Goal: Transaction & Acquisition: Purchase product/service

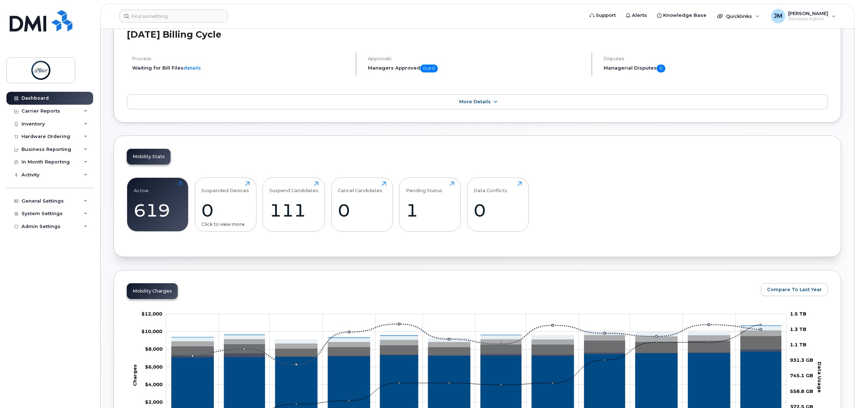
scroll to position [45, 0]
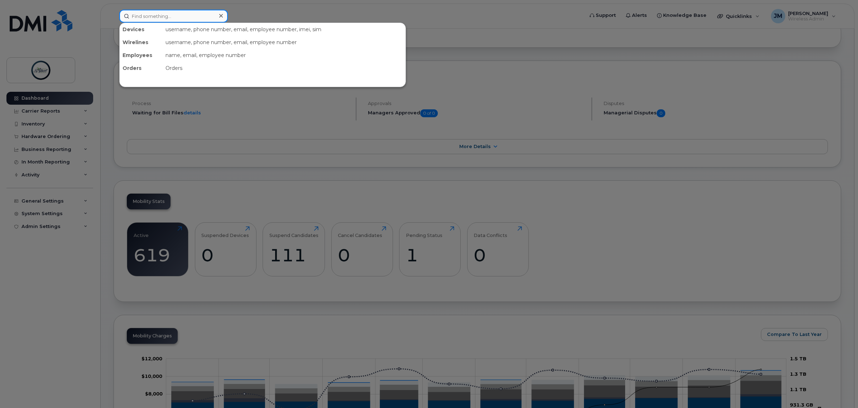
click at [144, 14] on input at bounding box center [173, 16] width 109 height 13
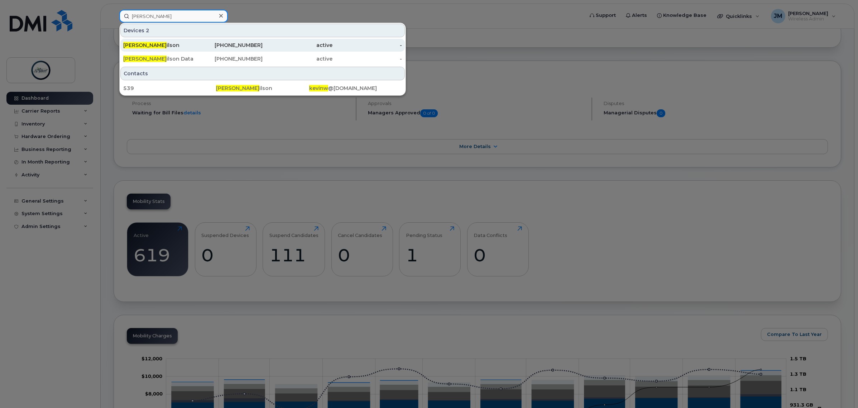
type input "kevin w"
click at [179, 44] on div "Kevin W ilson" at bounding box center [158, 45] width 70 height 7
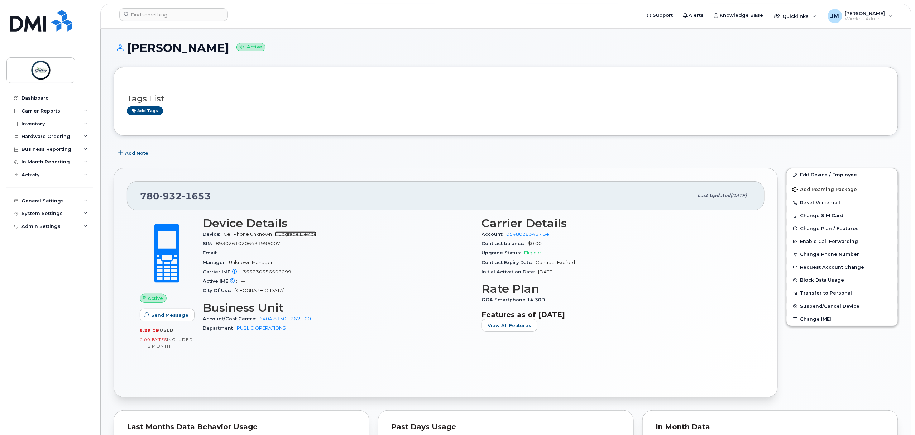
click at [292, 234] on link "+ Upgrade Device" at bounding box center [296, 233] width 42 height 5
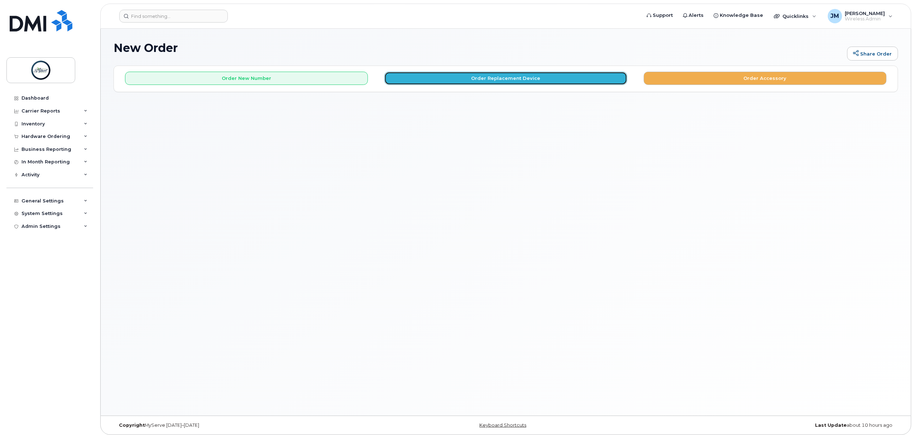
click at [479, 75] on button "Order Replacement Device" at bounding box center [505, 78] width 243 height 13
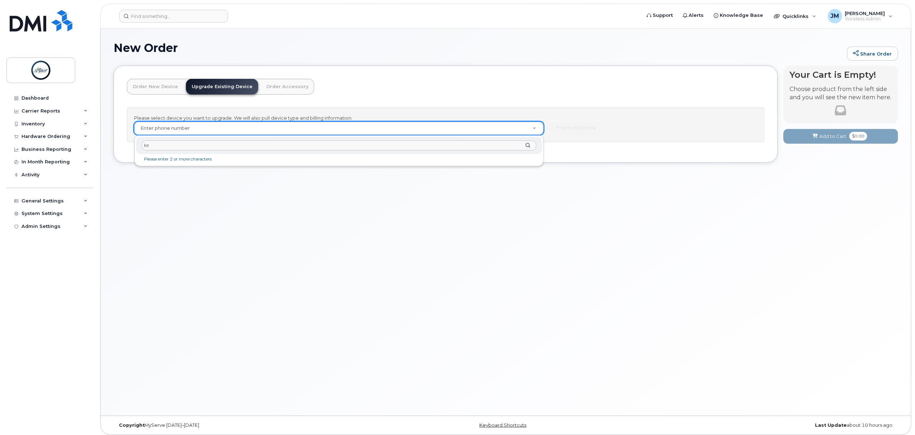
type input "k"
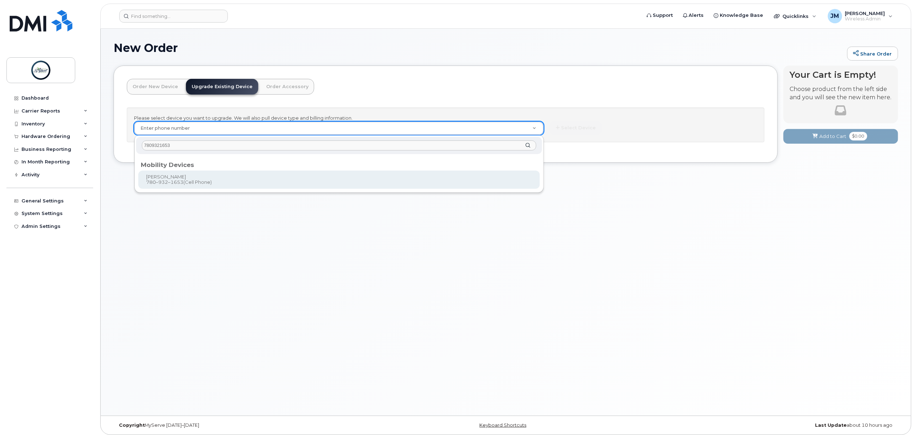
type input "7809321653"
type input "927235"
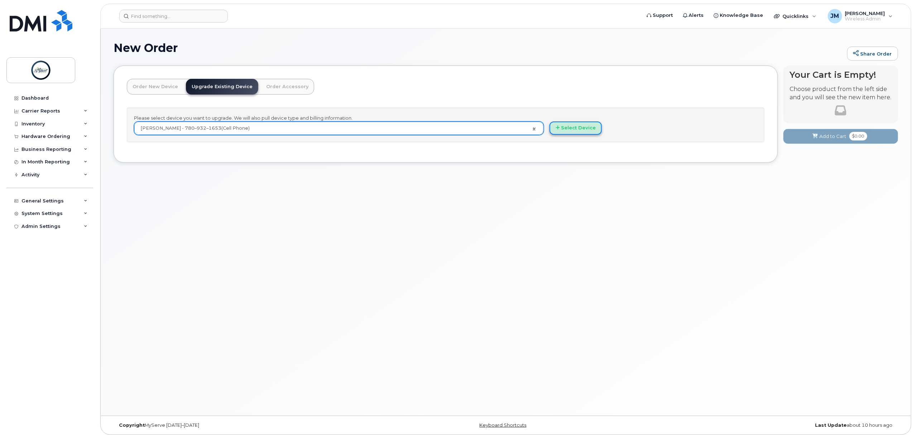
click at [582, 128] on button "Select Device" at bounding box center [576, 127] width 52 height 13
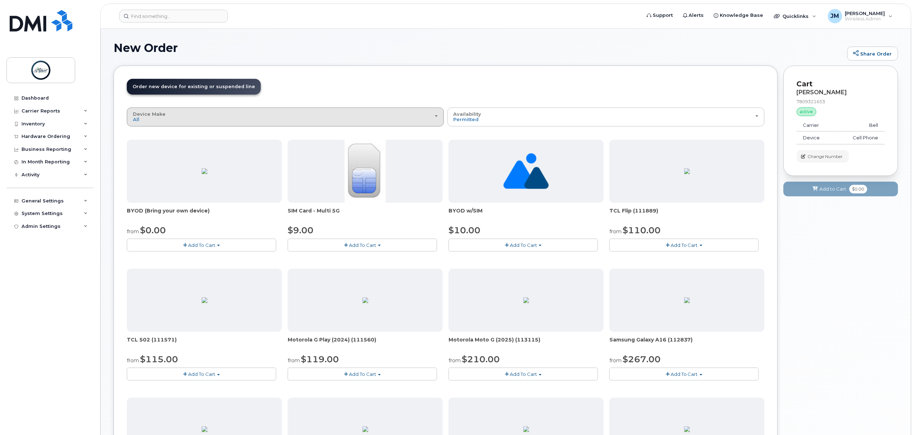
click at [204, 115] on div "Device Make All Aircard Android Cell Phone iPhone Tablet Unknown" at bounding box center [285, 116] width 305 height 11
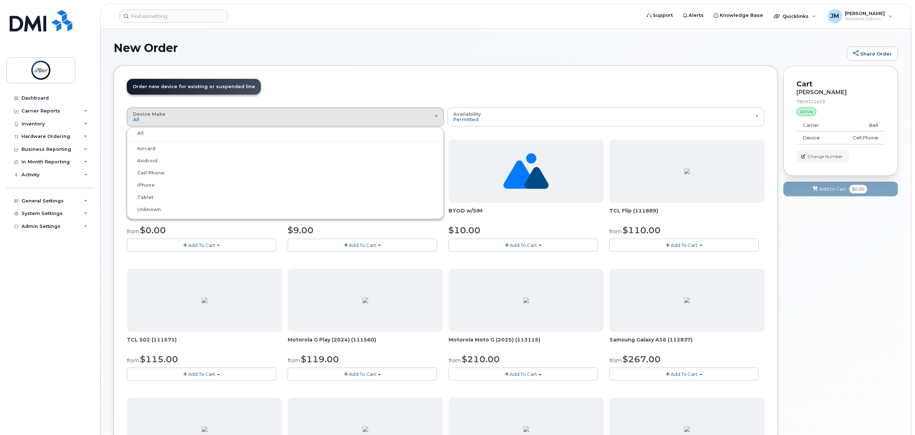
click at [144, 184] on label "iPhone" at bounding box center [142, 185] width 26 height 9
click at [0, 0] on input "iPhone" at bounding box center [0, 0] width 0 height 0
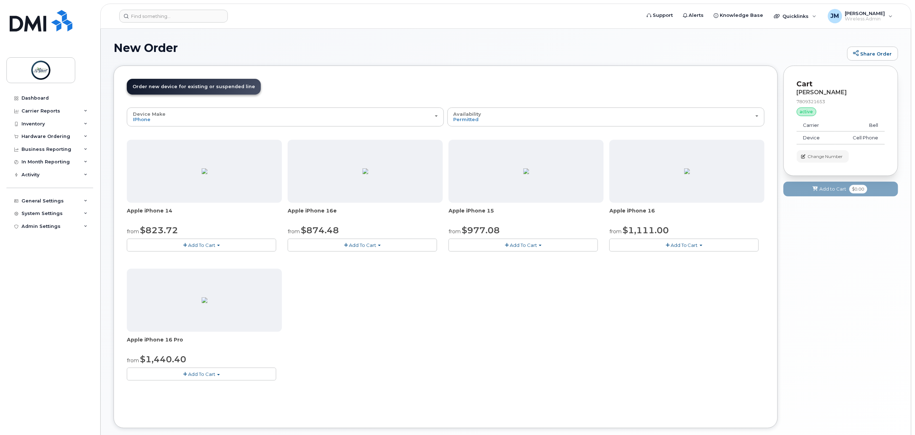
click at [211, 244] on span "Add To Cart" at bounding box center [201, 245] width 27 height 6
click at [200, 267] on link "$823.72 - Outright purchase (128GB model)" at bounding box center [188, 267] width 119 height 9
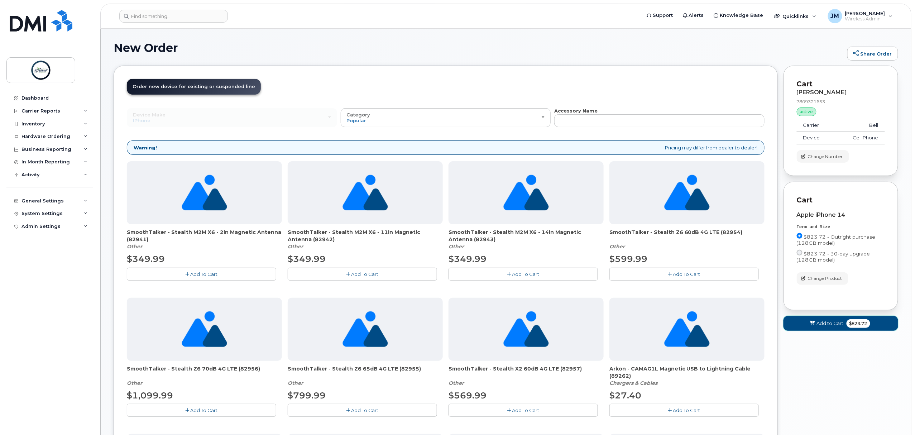
click at [828, 325] on span "Add to Cart" at bounding box center [830, 323] width 27 height 7
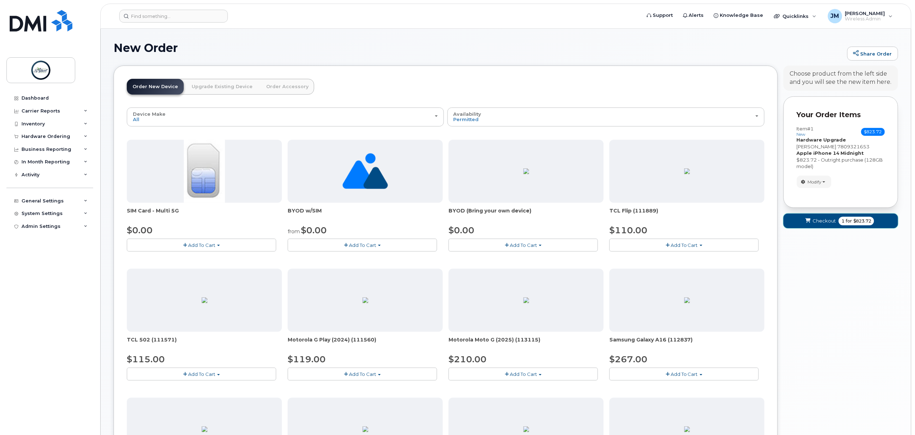
click at [839, 216] on button "Checkout 1 for $823.72" at bounding box center [841, 221] width 115 height 15
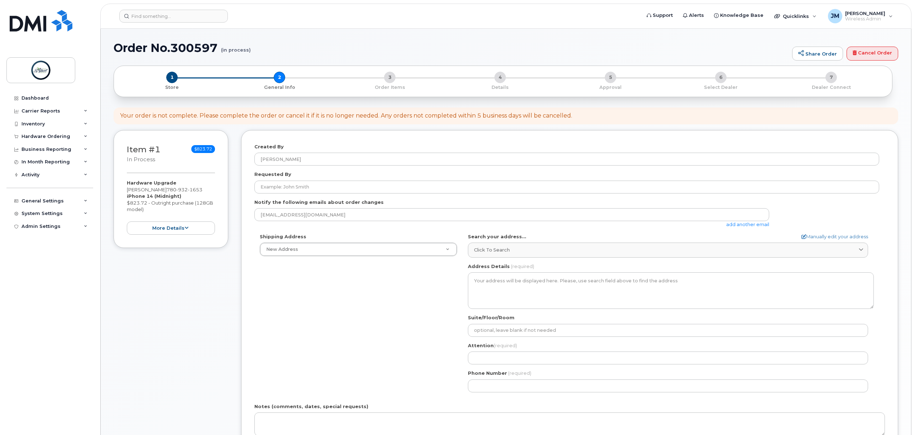
select select
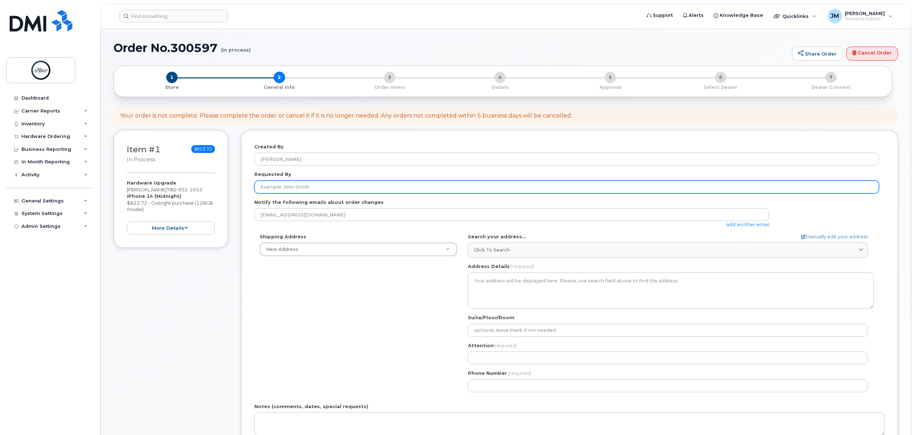
click at [297, 188] on input "Requested By" at bounding box center [566, 187] width 625 height 13
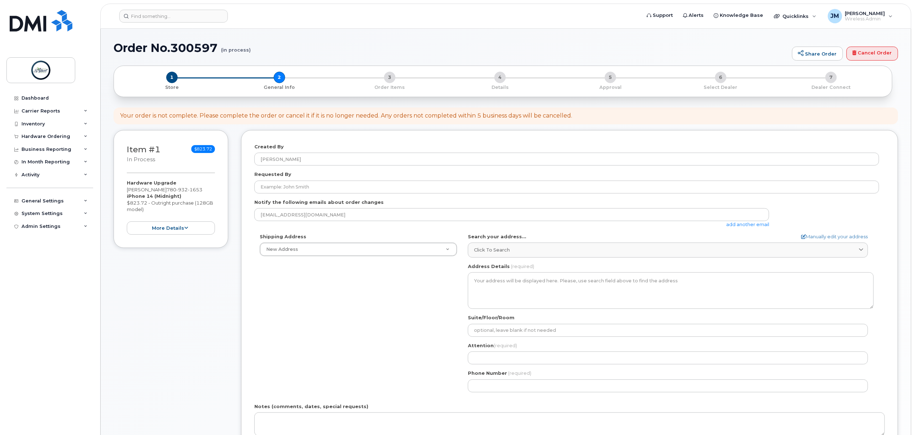
scroll to position [48, 0]
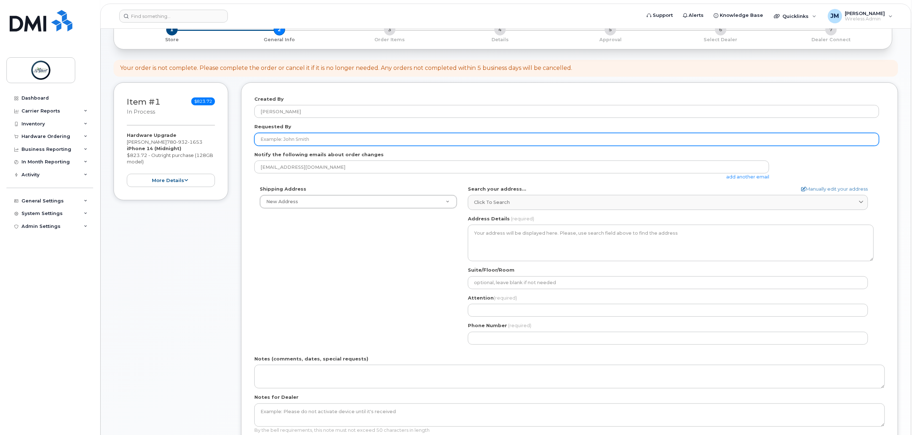
click at [304, 145] on input "Requested By" at bounding box center [566, 139] width 625 height 13
type input "Kevin Wilson"
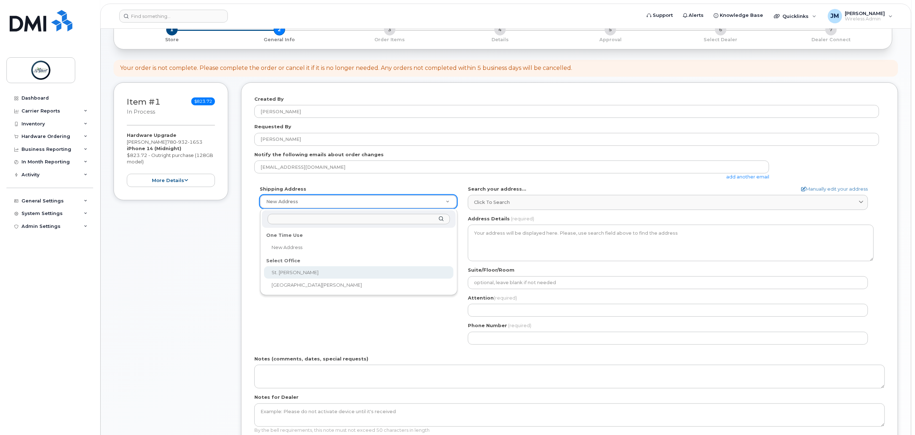
select select
type textarea "5 St Anne St Office 2100 2nd Floor St. Albert Place (City Hall) St. Albert Albe…"
type input "[PERSON_NAME]"
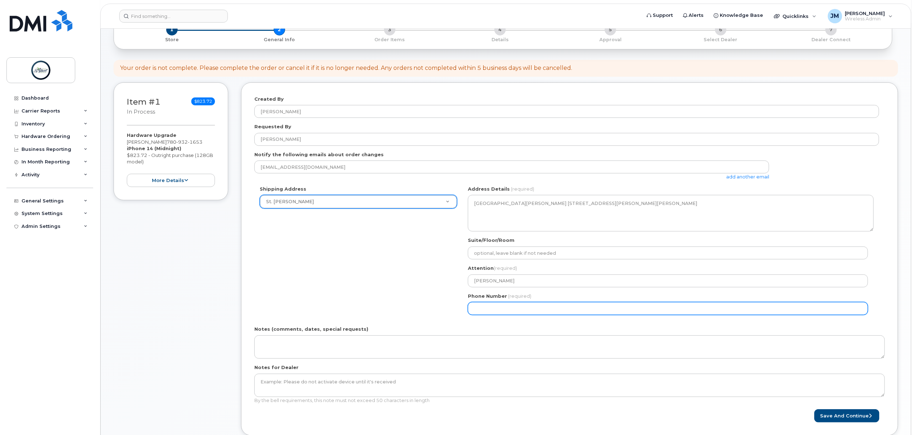
click at [534, 310] on input "Phone Number" at bounding box center [668, 308] width 400 height 13
select select
type input "587340375"
select select
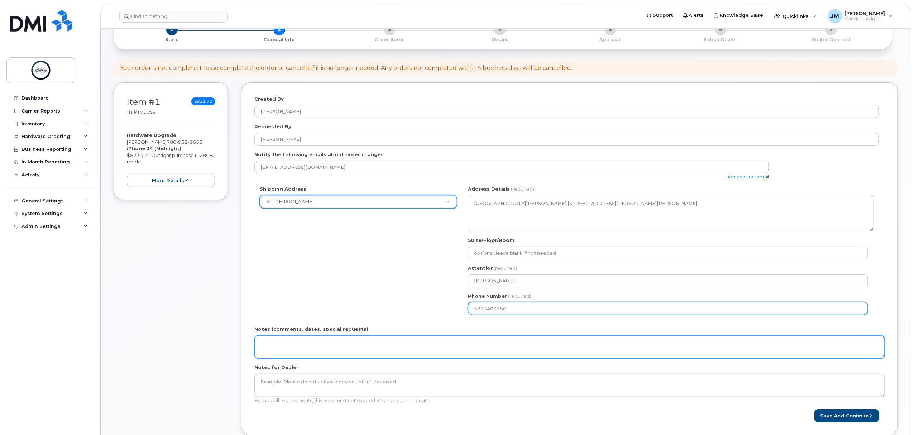
type input "5873403756"
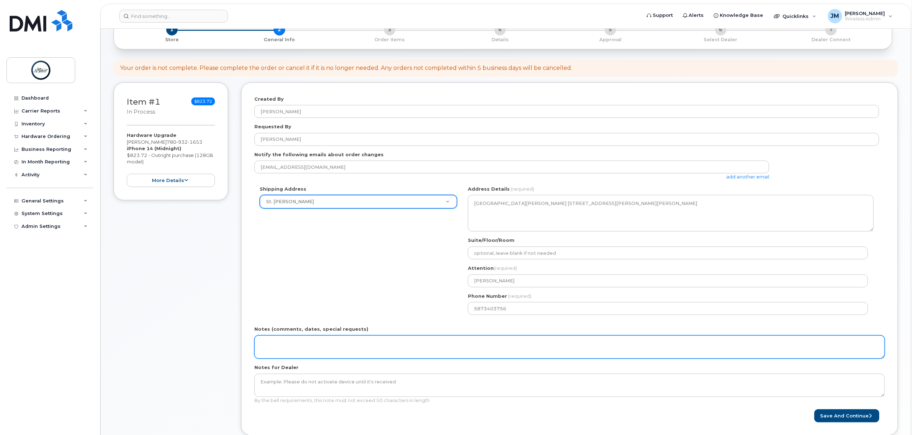
click at [350, 346] on textarea "Notes (comments, dates, special requests)" at bounding box center [569, 347] width 631 height 24
click at [310, 340] on textarea "SR" at bounding box center [569, 347] width 631 height 24
click at [301, 345] on textarea "SR 13446" at bounding box center [569, 347] width 631 height 24
type textarea "SR 13446"
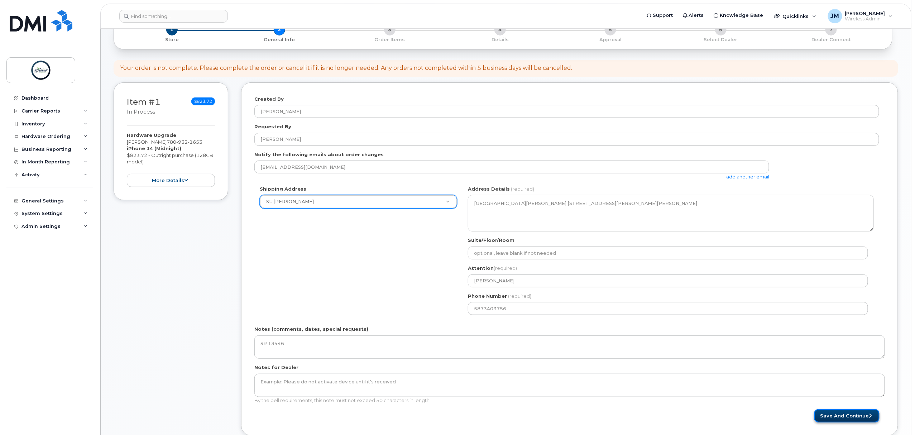
click at [845, 421] on button "Save and Continue" at bounding box center [846, 415] width 65 height 13
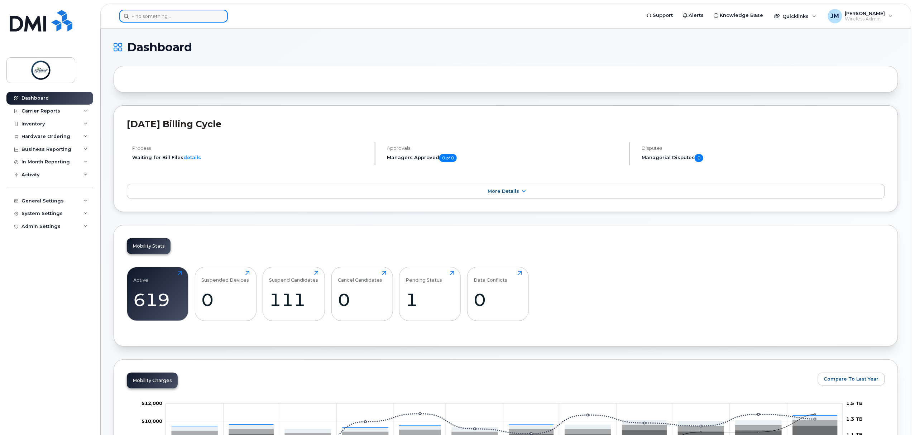
click at [163, 20] on input at bounding box center [173, 16] width 109 height 13
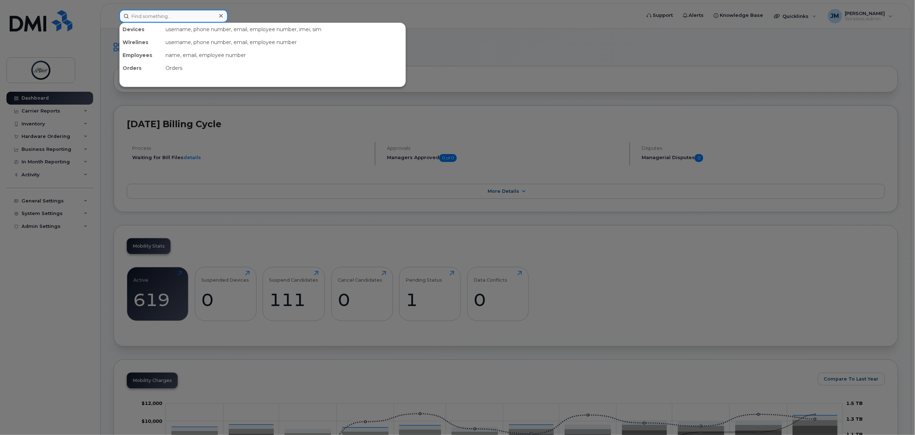
click at [159, 13] on input at bounding box center [173, 16] width 109 height 13
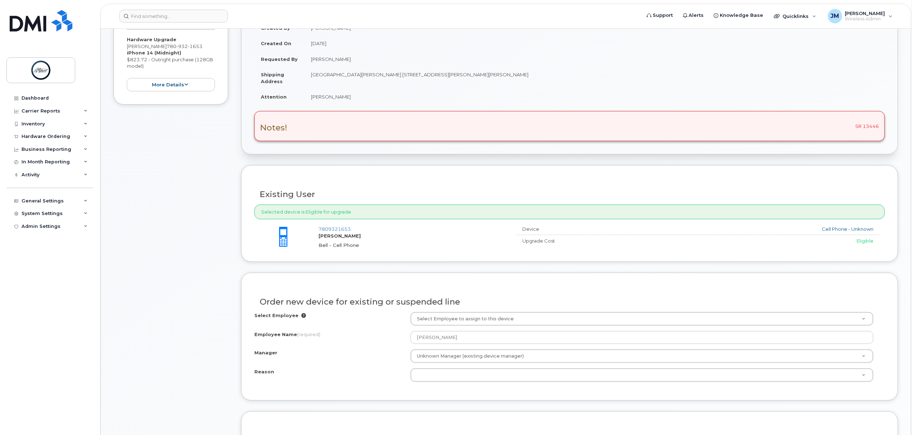
scroll to position [191, 0]
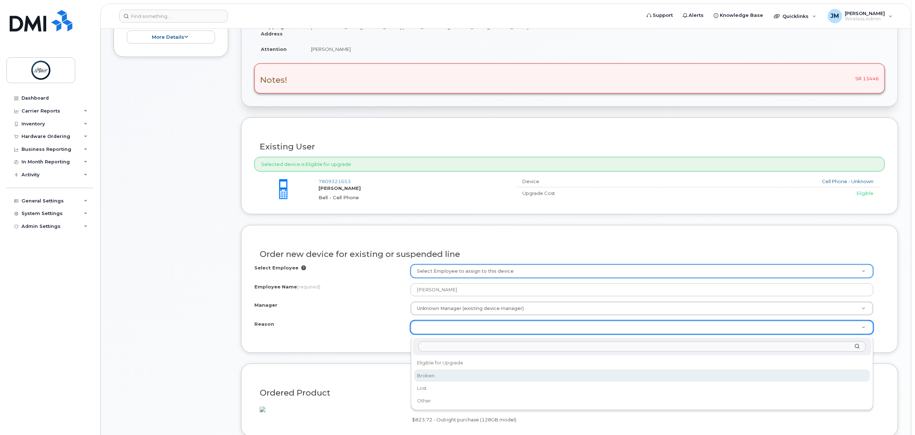
select select "broken"
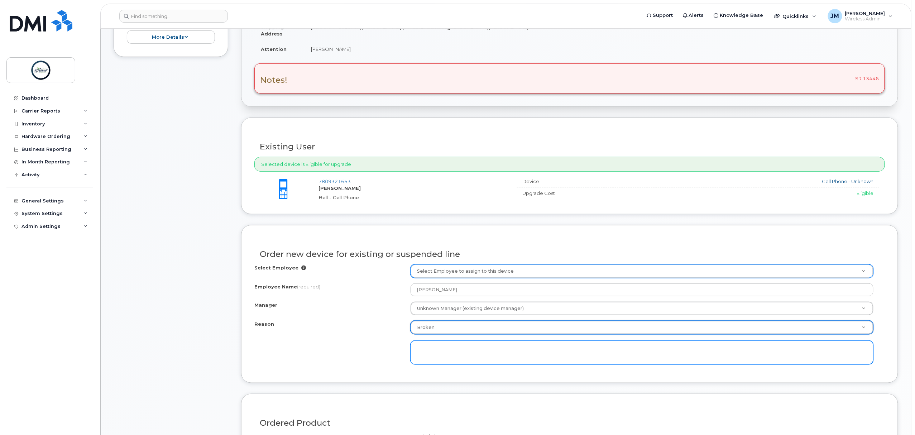
click at [449, 355] on textarea at bounding box center [642, 353] width 463 height 24
type textarea "Phone ha"
click at [439, 354] on textarea at bounding box center [642, 353] width 463 height 24
paste textarea "stopped working, currently using a borrowed phone"
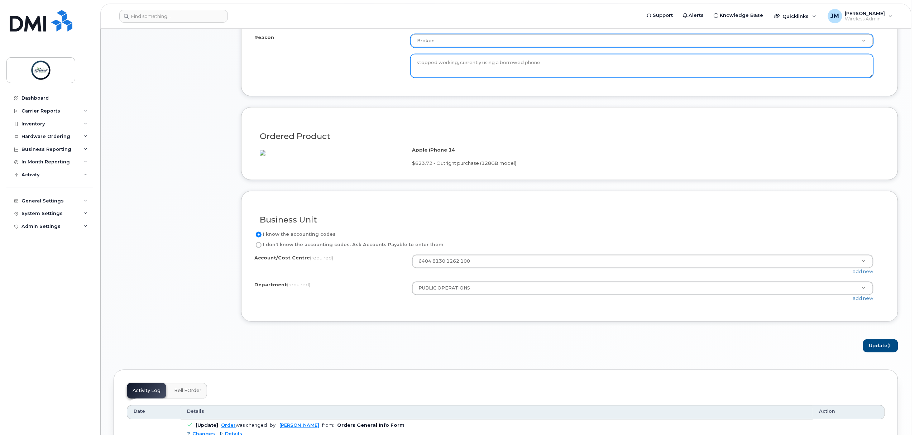
scroll to position [430, 0]
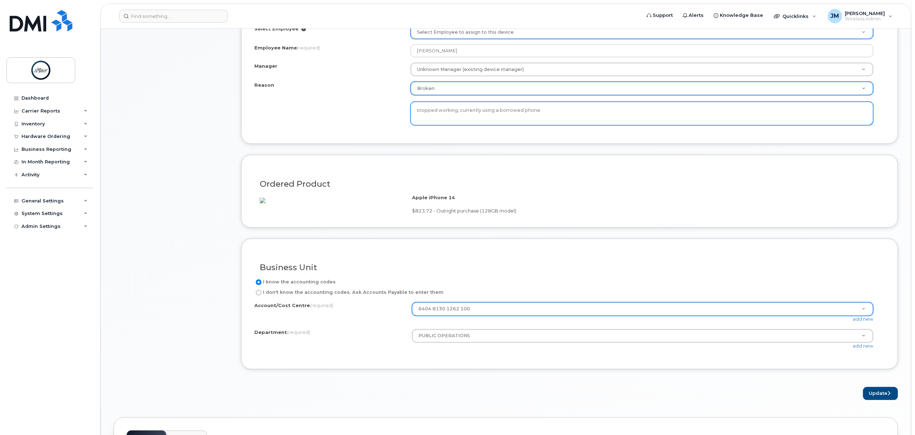
type textarea "stopped working, currently using a borrowed phone"
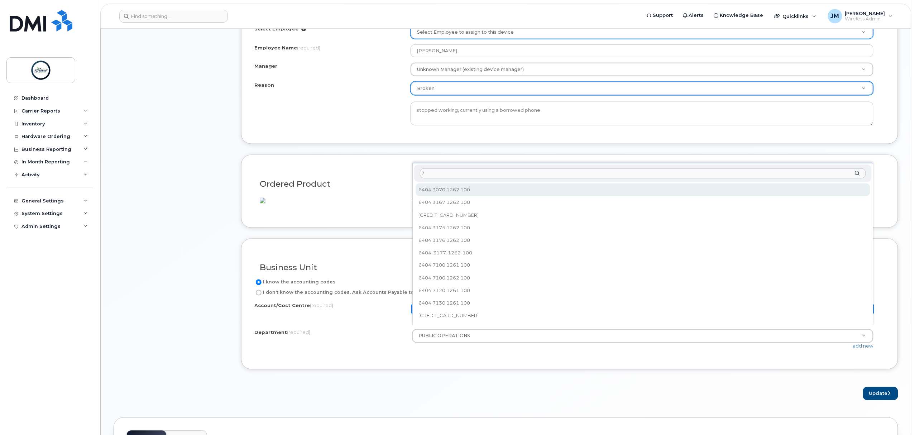
scroll to position [0, 0]
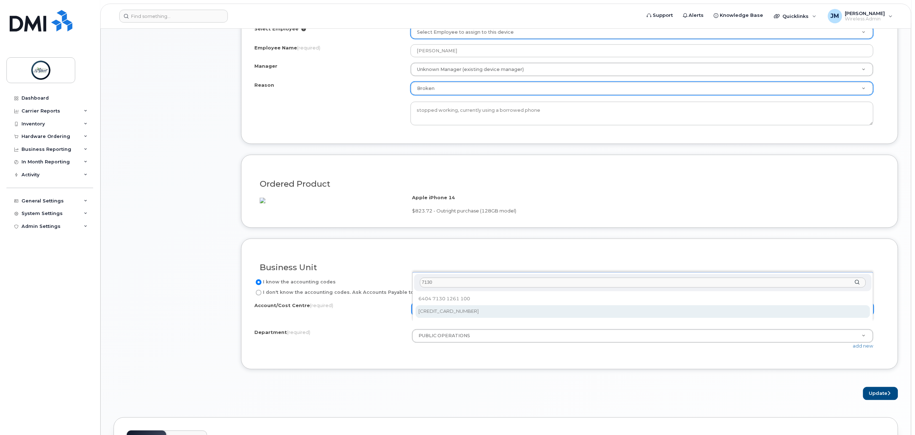
type input "7130"
select select "6404 7130 1262 100"
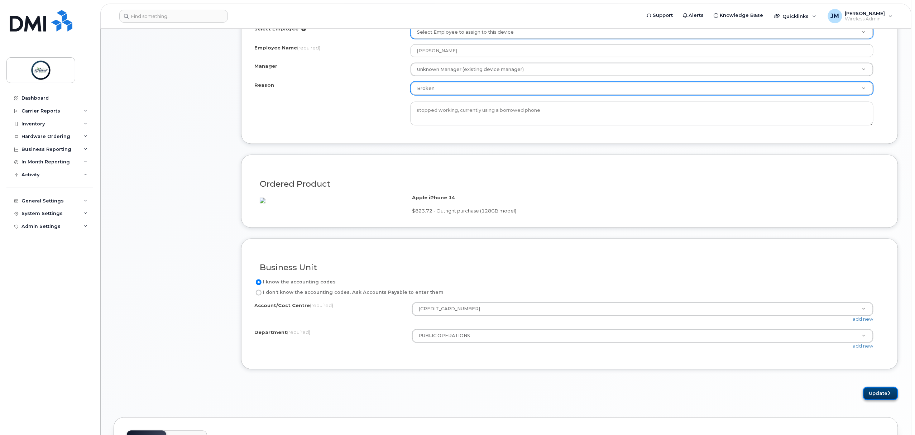
click at [879, 400] on button "Update" at bounding box center [880, 393] width 35 height 13
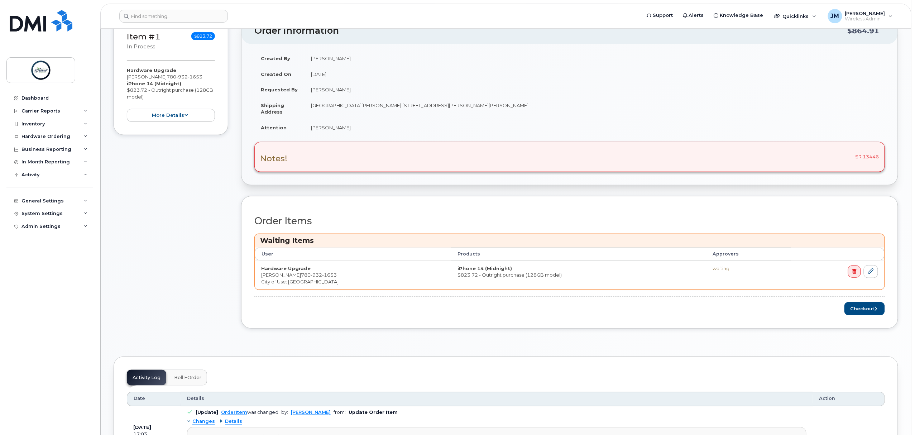
scroll to position [191, 0]
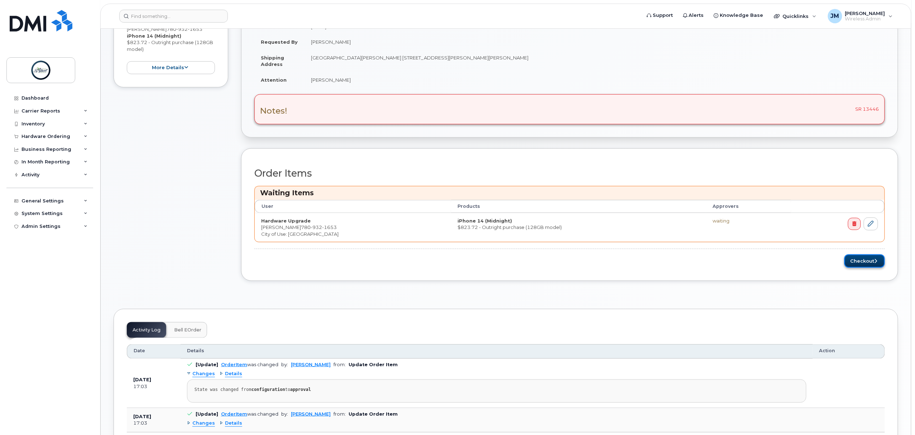
click at [855, 267] on button "Checkout" at bounding box center [865, 260] width 40 height 13
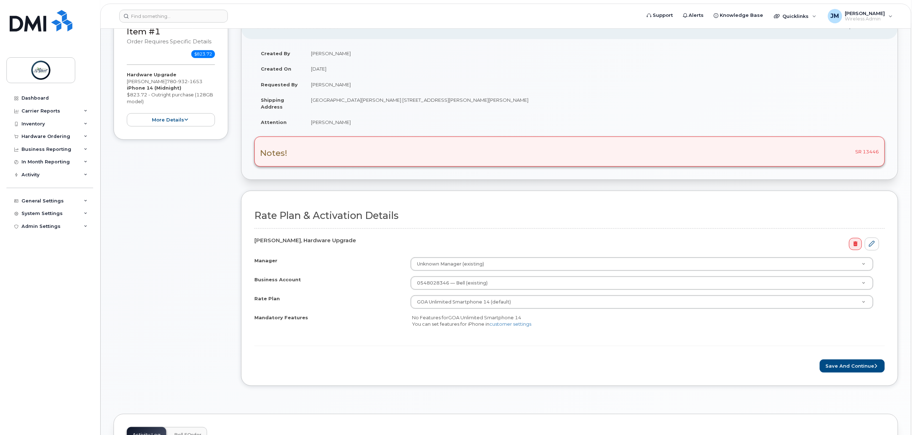
scroll to position [191, 0]
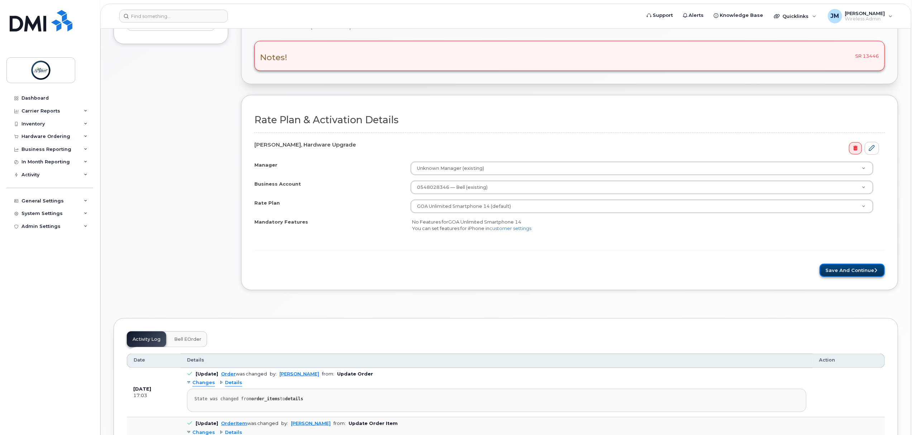
click at [849, 266] on button "Save and Continue" at bounding box center [852, 270] width 65 height 13
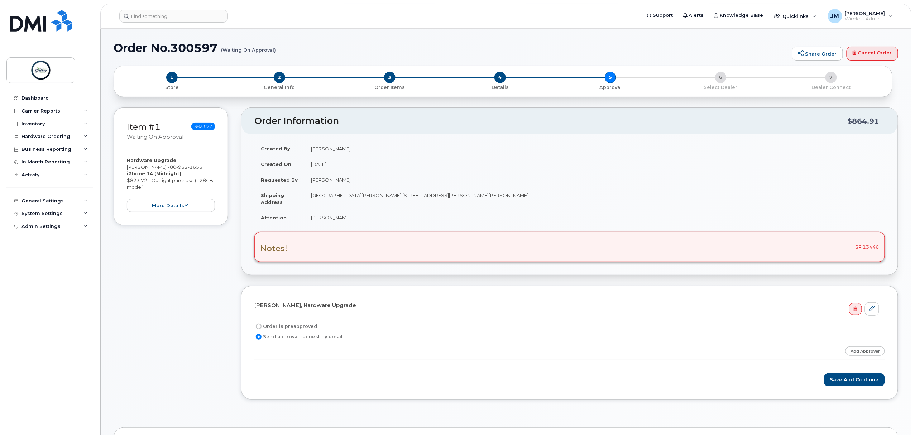
click at [285, 329] on label "Order is preapproved" at bounding box center [285, 326] width 63 height 9
click at [262, 329] on input "Order is preapproved" at bounding box center [259, 327] width 6 height 6
radio input "true"
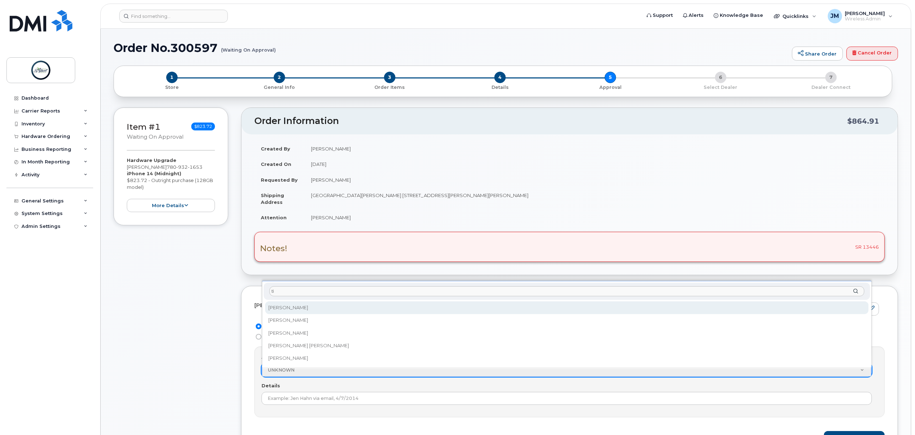
type input "tim"
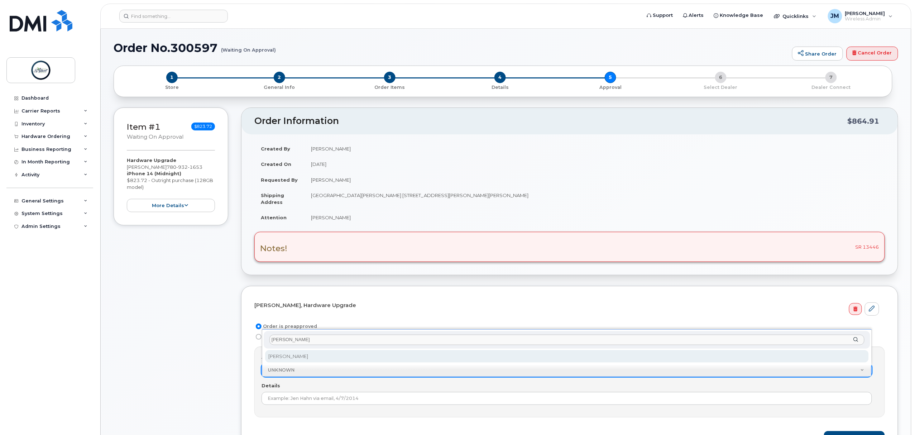
select select "2008956"
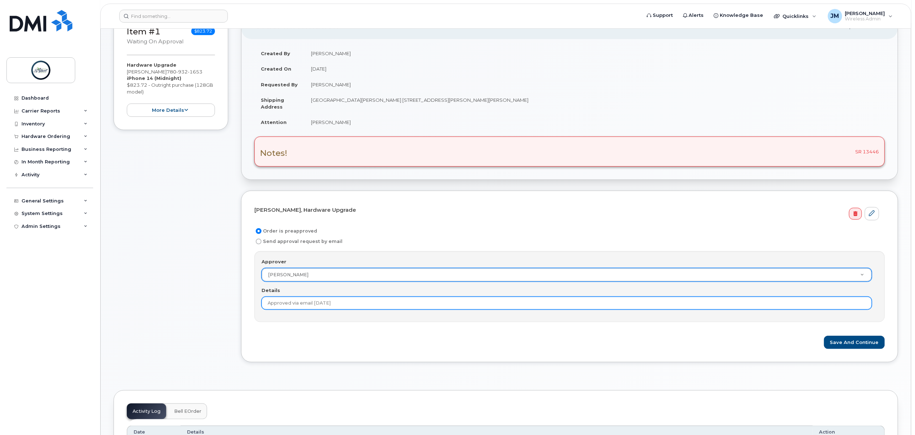
scroll to position [143, 0]
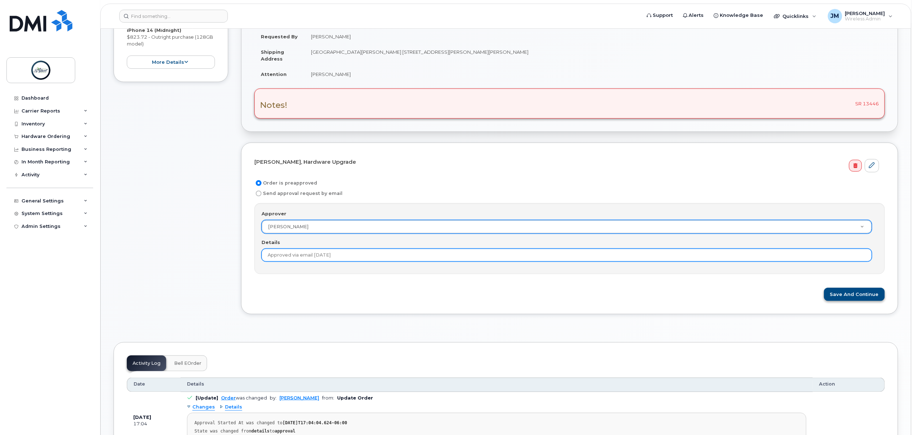
type input "Approved via email 9/11/2025"
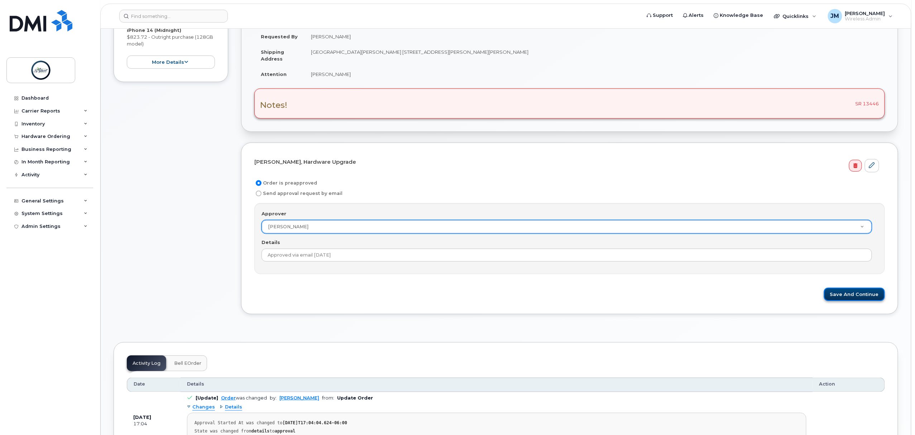
click at [859, 296] on button "Save and Continue" at bounding box center [854, 294] width 61 height 13
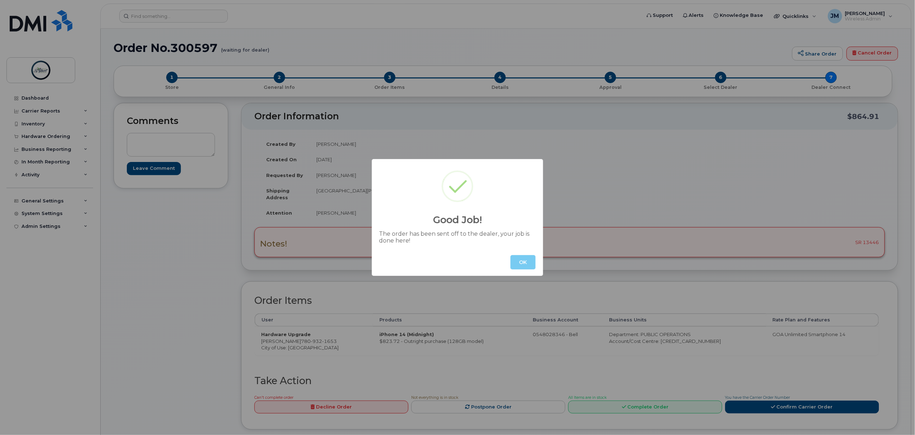
click at [529, 265] on button "OK" at bounding box center [523, 262] width 25 height 14
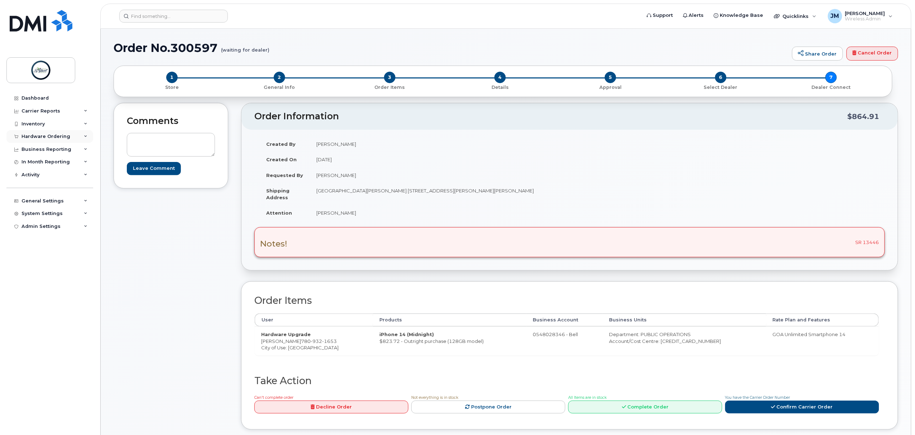
click at [49, 139] on div "Hardware Ordering" at bounding box center [45, 137] width 49 height 6
click at [42, 165] on link "Orders" at bounding box center [56, 164] width 74 height 14
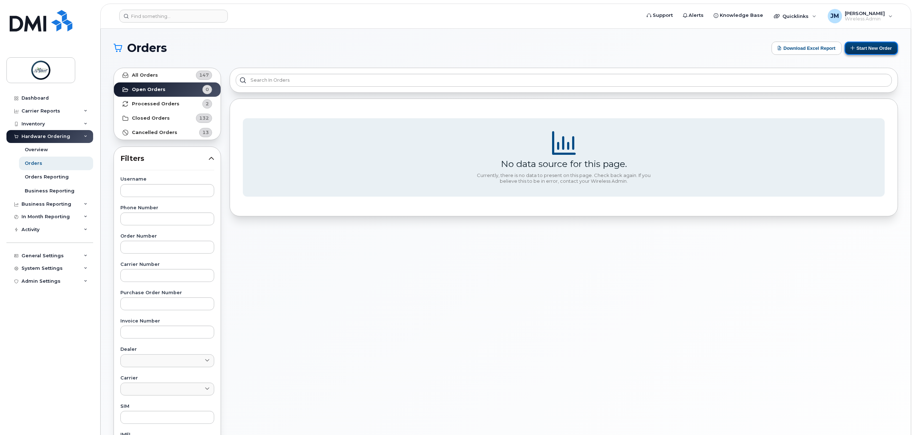
click at [875, 46] on button "Start New Order" at bounding box center [871, 48] width 53 height 13
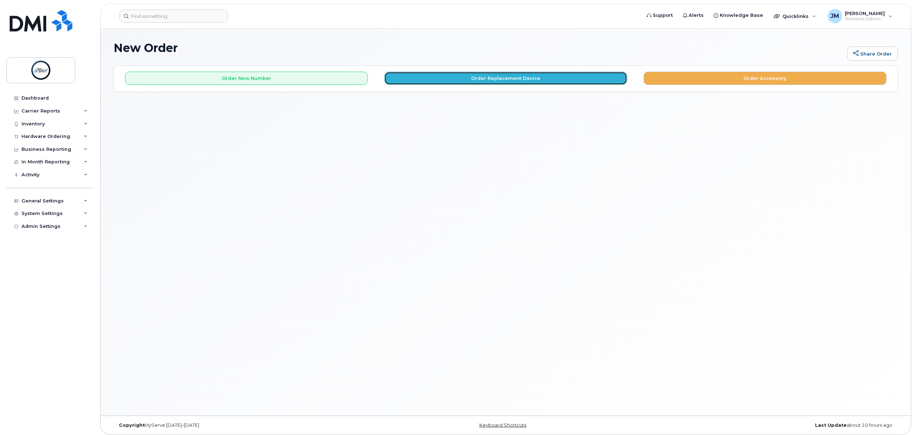
click at [482, 76] on button "Order Replacement Device" at bounding box center [505, 78] width 243 height 13
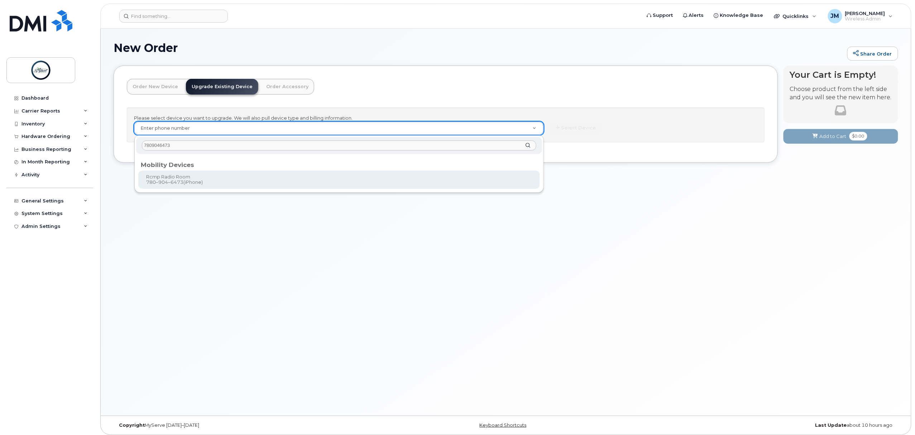
type input "7809046473"
type input "921554"
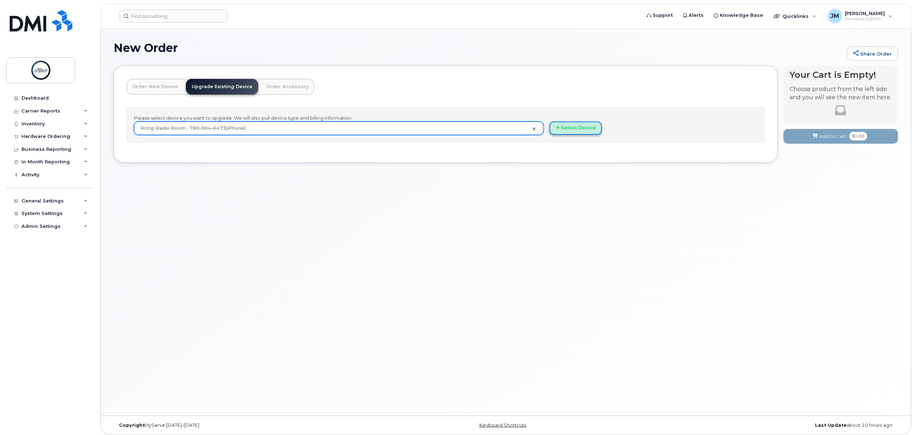
click at [587, 126] on button "Select Device" at bounding box center [576, 127] width 52 height 13
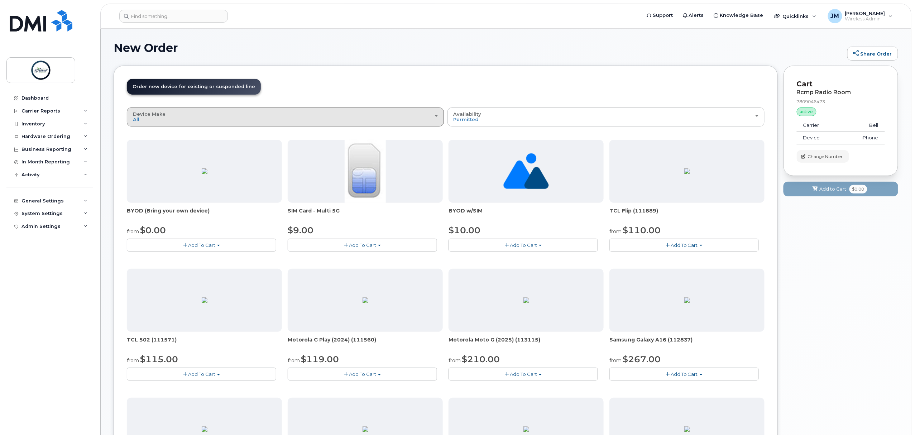
drag, startPoint x: 219, startPoint y: 126, endPoint x: 231, endPoint y: 128, distance: 12.3
click at [221, 128] on div "Device Make All Aircard Android Cell Phone iPhone Tablet Unknown All Aircard An…" at bounding box center [446, 378] width 638 height 543
click at [216, 118] on div "Device Make All Aircard Android Cell Phone iPhone Tablet Unknown" at bounding box center [285, 116] width 305 height 11
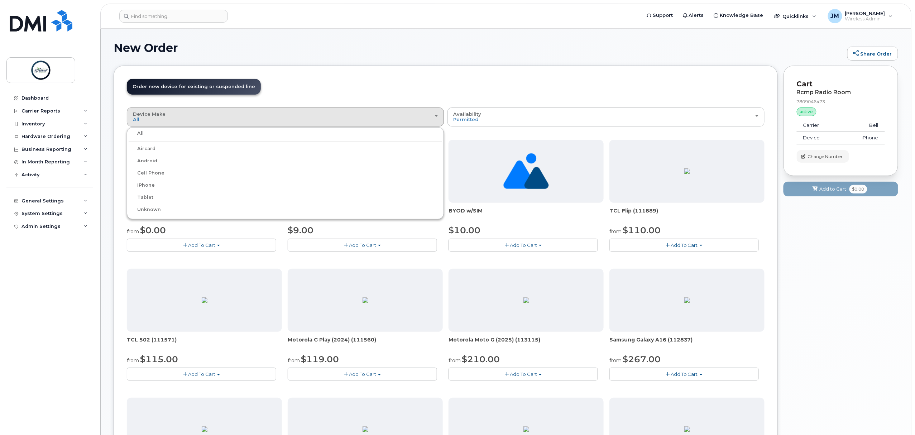
click at [148, 185] on label "iPhone" at bounding box center [142, 185] width 26 height 9
click at [0, 0] on input "iPhone" at bounding box center [0, 0] width 0 height 0
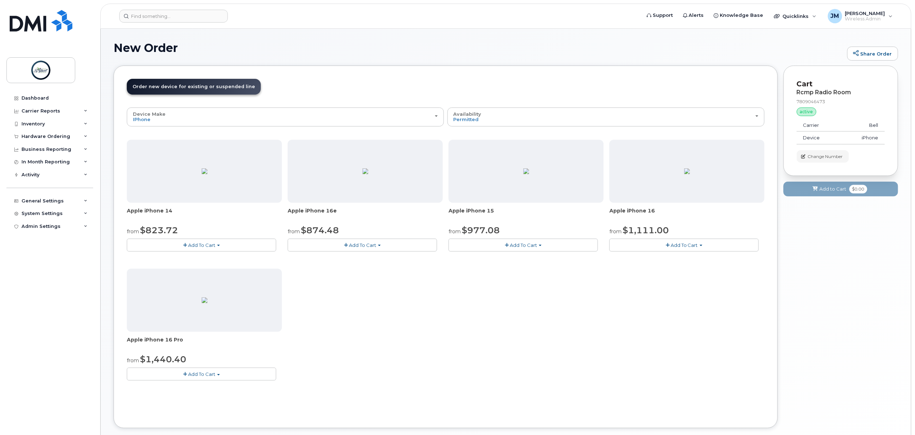
click at [214, 245] on span "Add To Cart" at bounding box center [201, 245] width 27 height 6
click at [178, 270] on link "$823.72 - Outright purchase (128GB model)" at bounding box center [188, 267] width 119 height 9
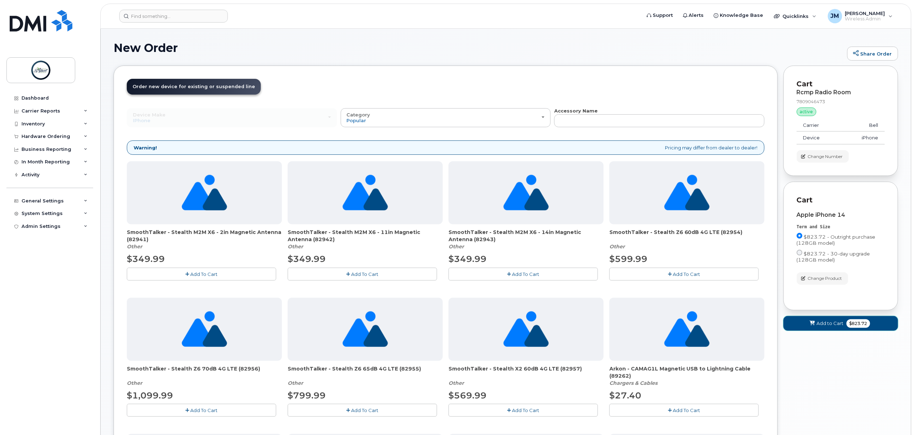
click at [854, 328] on span "$823.72" at bounding box center [859, 323] width 24 height 9
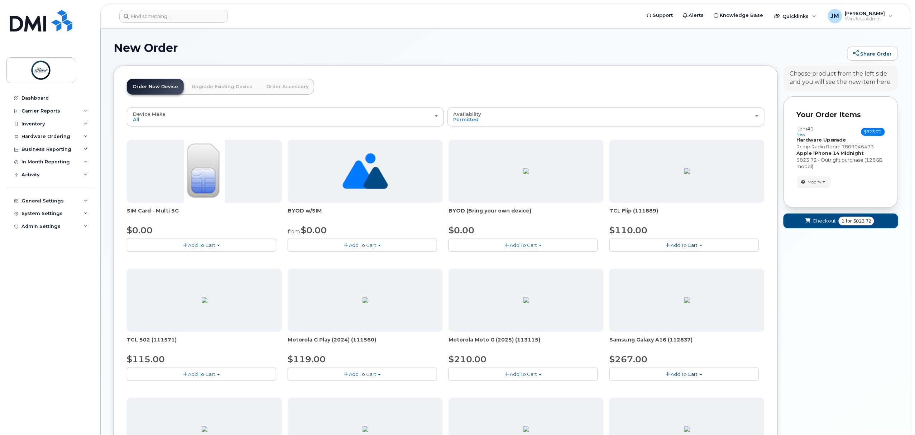
click at [862, 227] on button "Checkout 1 for $823.72" at bounding box center [841, 221] width 115 height 15
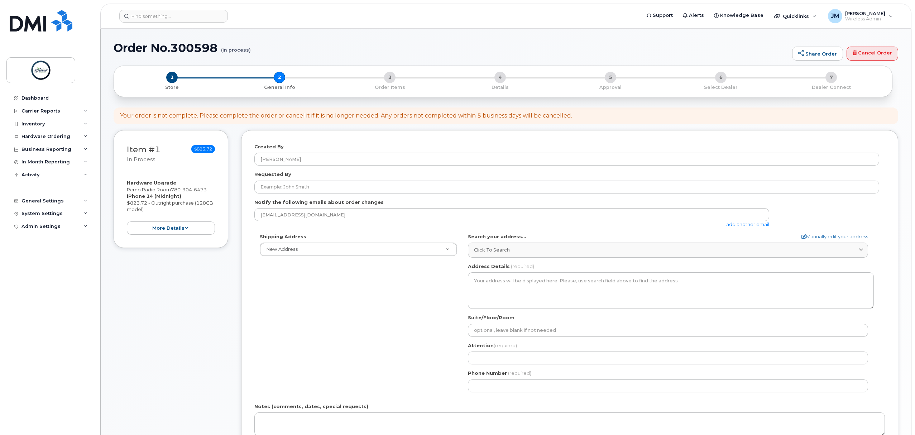
select select
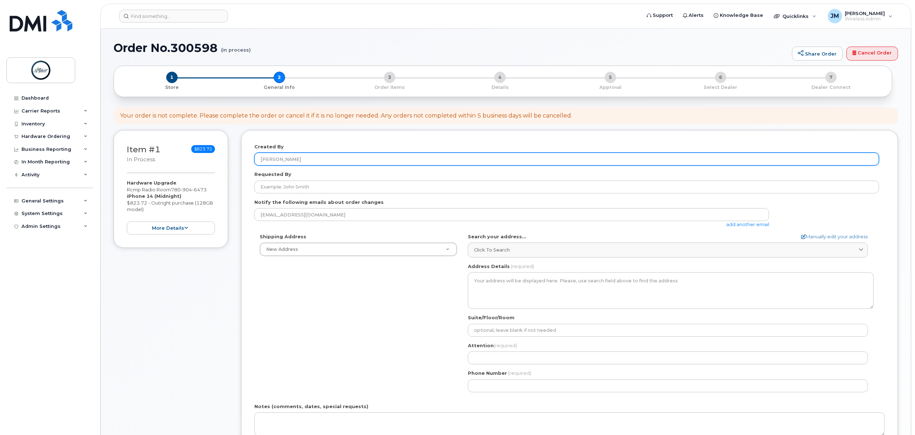
click at [327, 152] on div "Created By [PERSON_NAME]" at bounding box center [569, 154] width 631 height 23
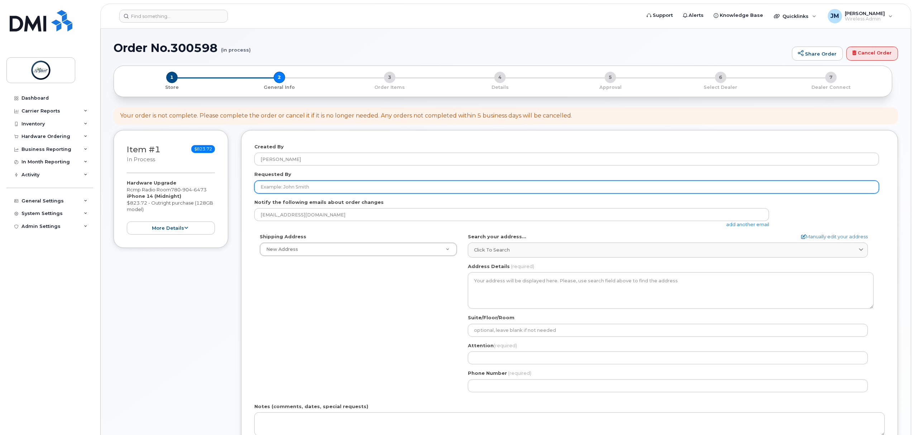
click at [315, 187] on input "Requested By" at bounding box center [566, 187] width 625 height 13
type input "[PERSON_NAME]"
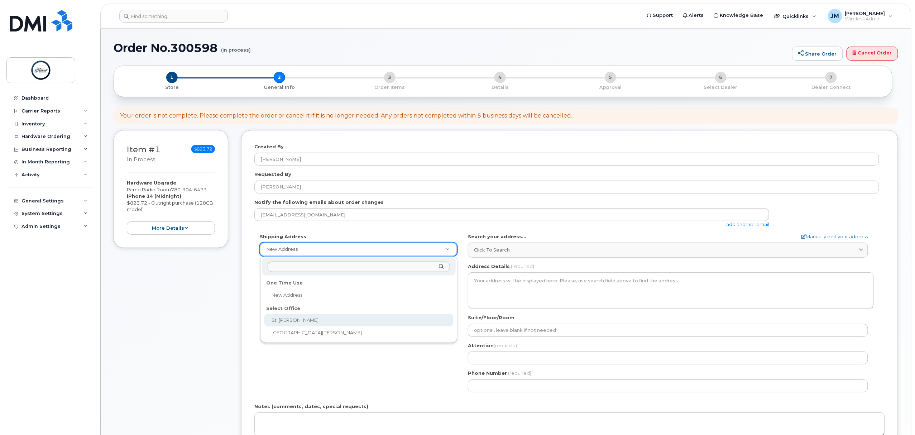
select select
type textarea "[GEOGRAPHIC_DATA][PERSON_NAME] [STREET_ADDRESS][PERSON_NAME][PERSON_NAME]"
type input "[PERSON_NAME]"
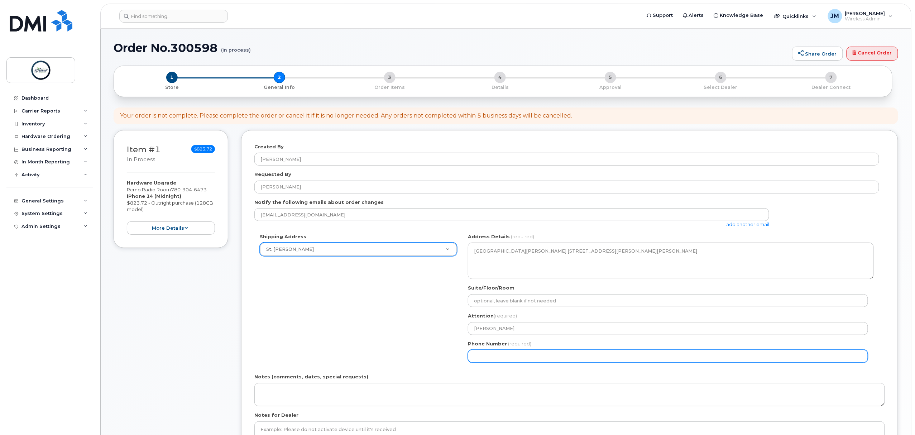
click at [528, 348] on div "Phone Number (required)" at bounding box center [671, 351] width 406 height 23
select select
type input "587340375"
select select
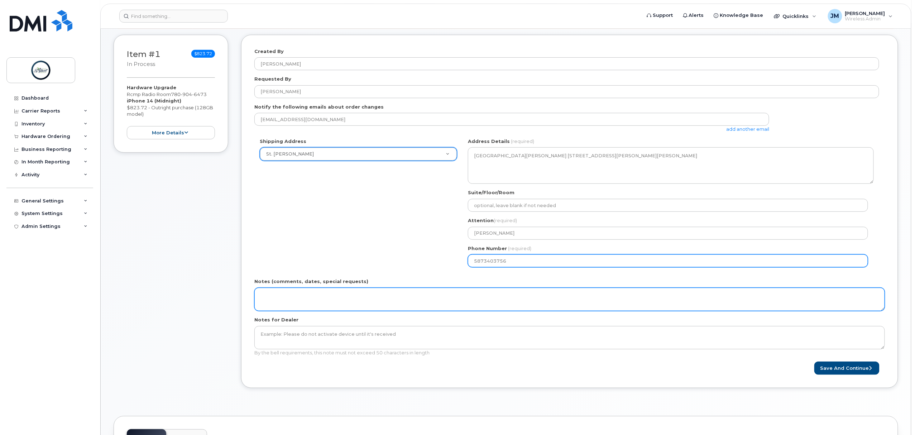
type input "5873403756"
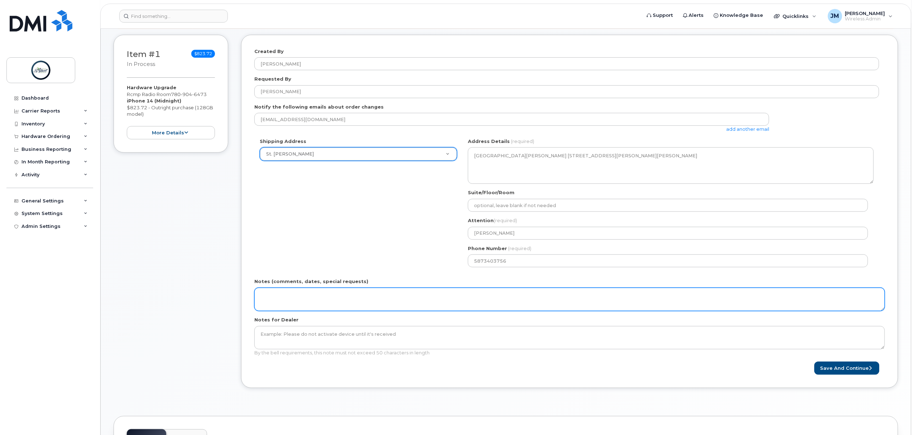
click at [293, 310] on textarea "Notes (comments, dates, special requests)" at bounding box center [569, 300] width 631 height 24
type textarea "SR 13448"
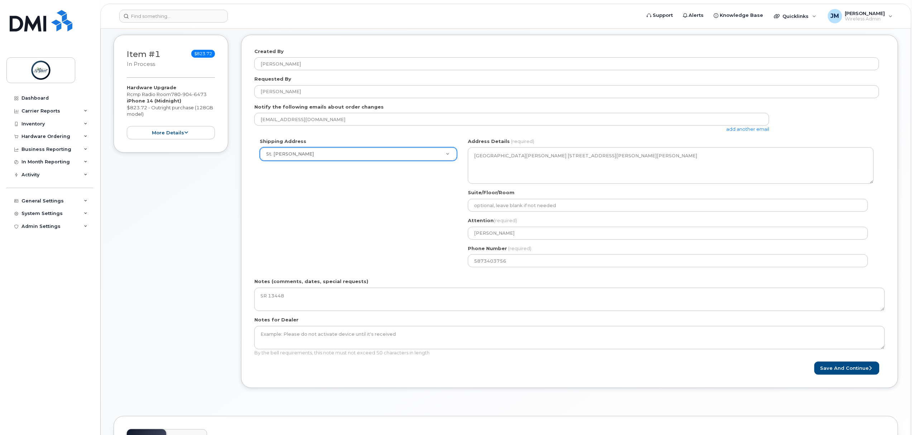
click at [842, 376] on div "Created By Jayden Melnychuk Requested By Rhondelle Ferguson Notify the followin…" at bounding box center [569, 211] width 657 height 353
click at [840, 371] on button "Save and Continue" at bounding box center [846, 368] width 65 height 13
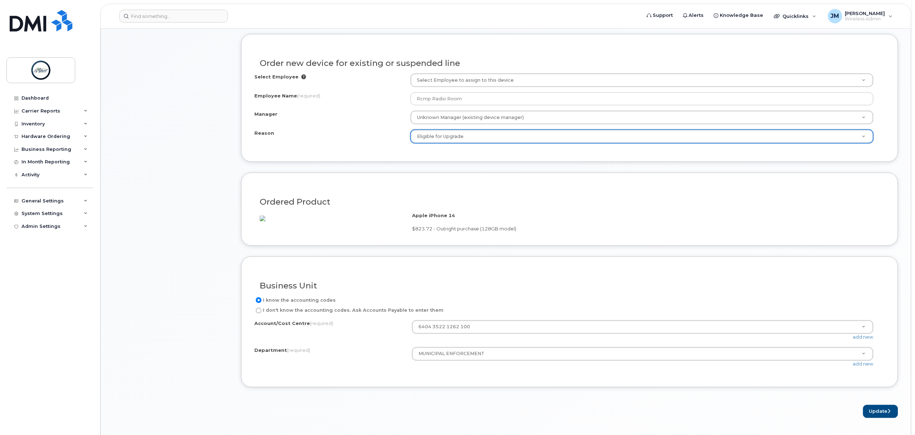
scroll to position [430, 0]
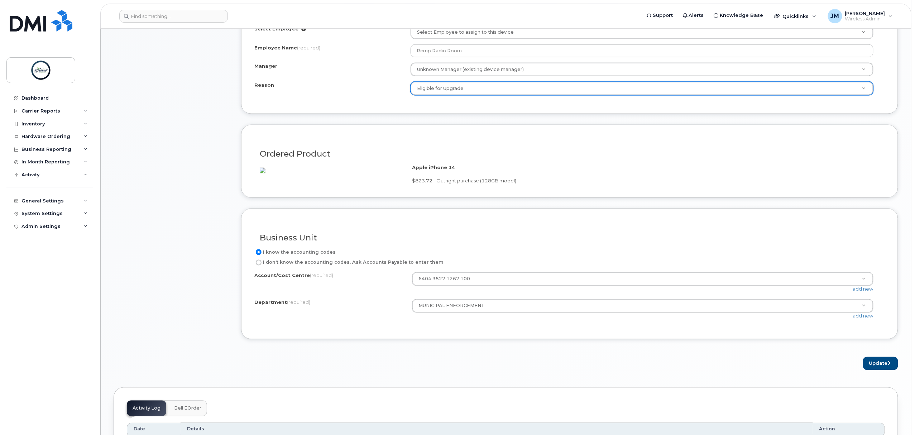
click at [450, 83] on div "Select Employee Select Employee to assign to this device Employee Name (require…" at bounding box center [569, 60] width 631 height 70
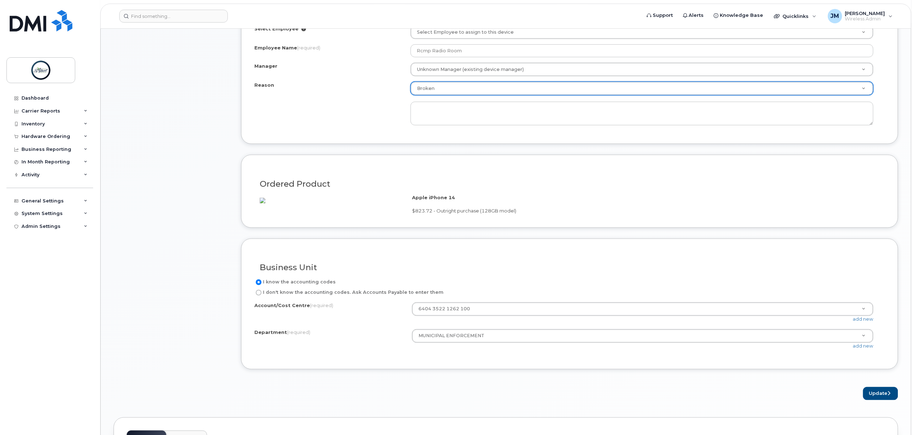
select select "broken"
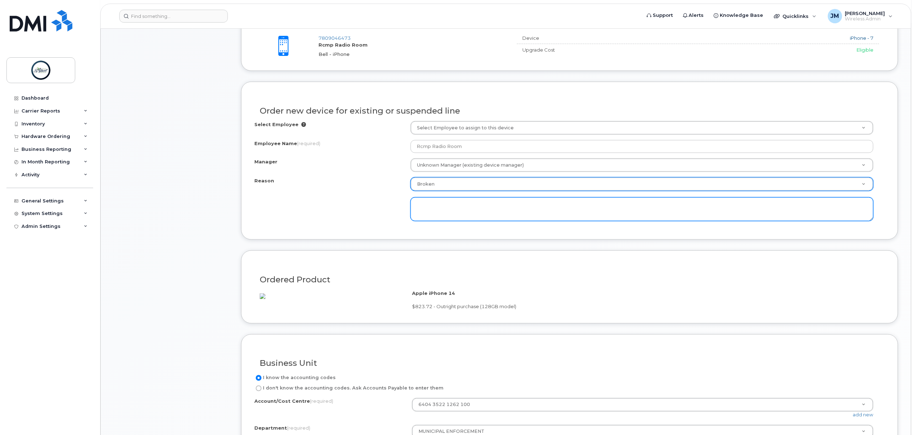
click at [459, 214] on textarea at bounding box center [642, 209] width 463 height 24
paste textarea "Current version is IPhone 7. Lagging for some programs and has a large crack ac…"
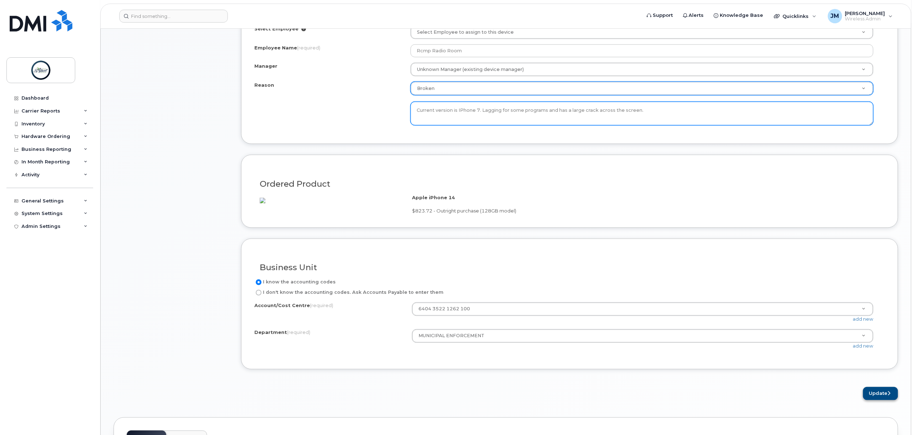
type textarea "Current version is IPhone 7. Lagging for some programs and has a large crack ac…"
click at [878, 400] on button "Update" at bounding box center [880, 393] width 35 height 13
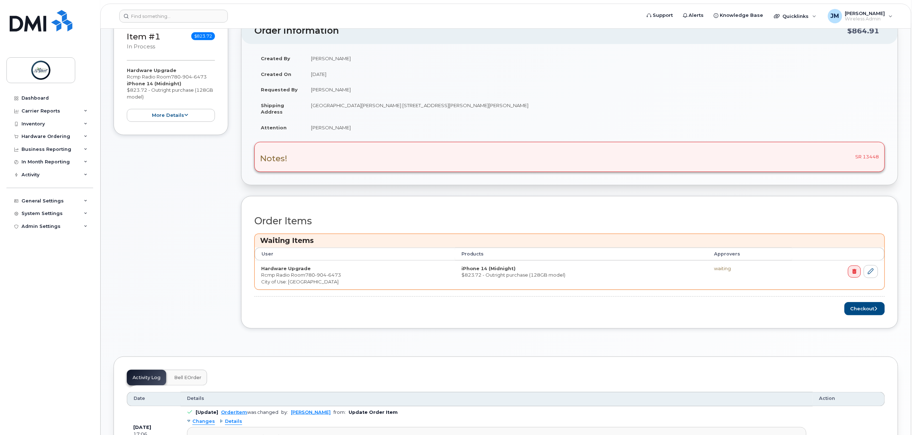
scroll to position [239, 0]
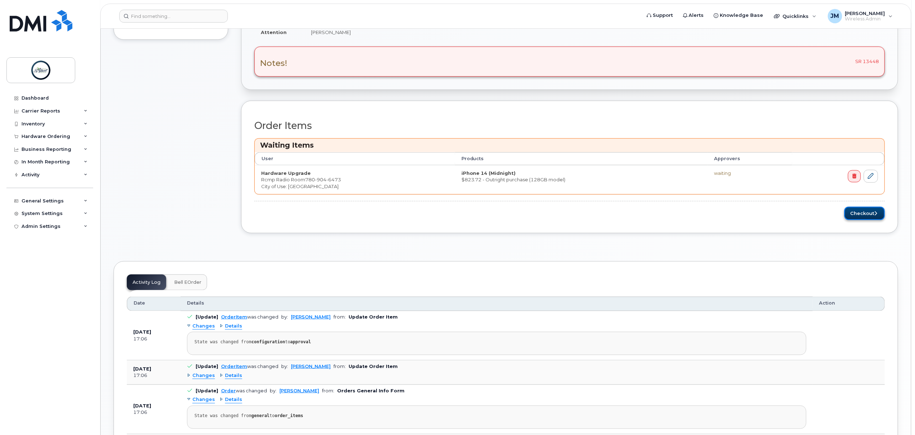
click at [860, 220] on button "Checkout" at bounding box center [865, 213] width 40 height 13
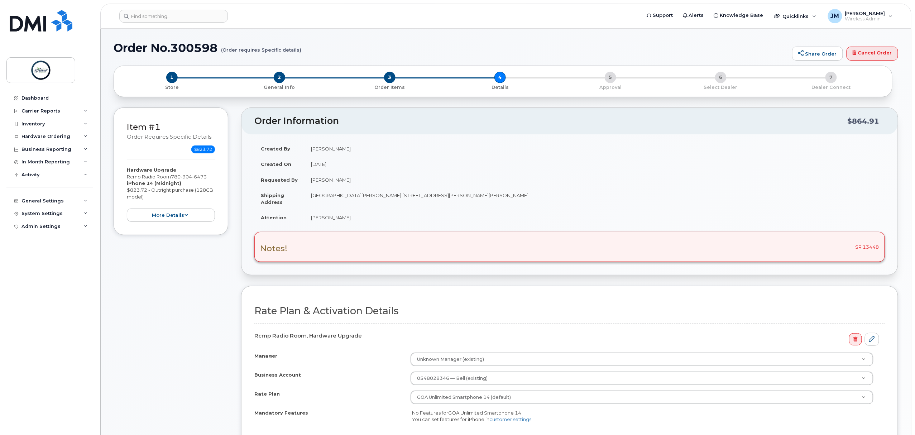
scroll to position [143, 0]
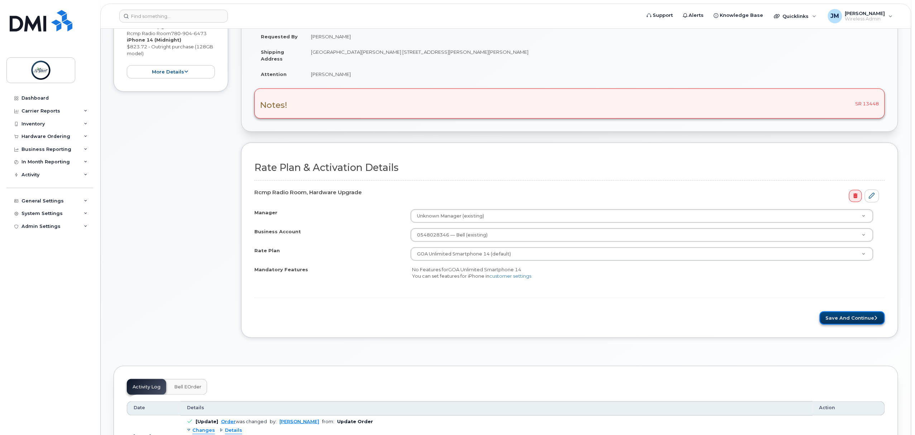
click at [849, 324] on button "Save and Continue" at bounding box center [852, 317] width 65 height 13
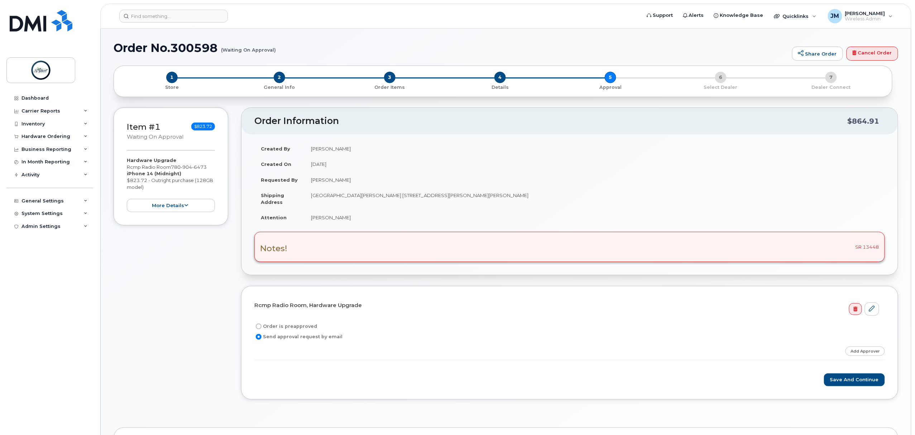
scroll to position [95, 0]
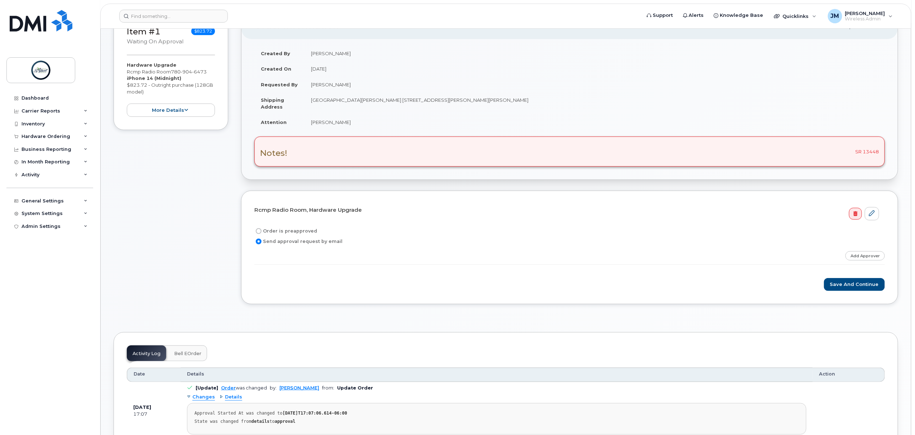
click at [267, 237] on div "Order is preapproved Send approval request by email" at bounding box center [569, 236] width 631 height 19
click at [269, 232] on label "Order is preapproved" at bounding box center [285, 231] width 63 height 9
click at [262, 232] on input "Order is preapproved" at bounding box center [259, 231] width 6 height 6
radio input "true"
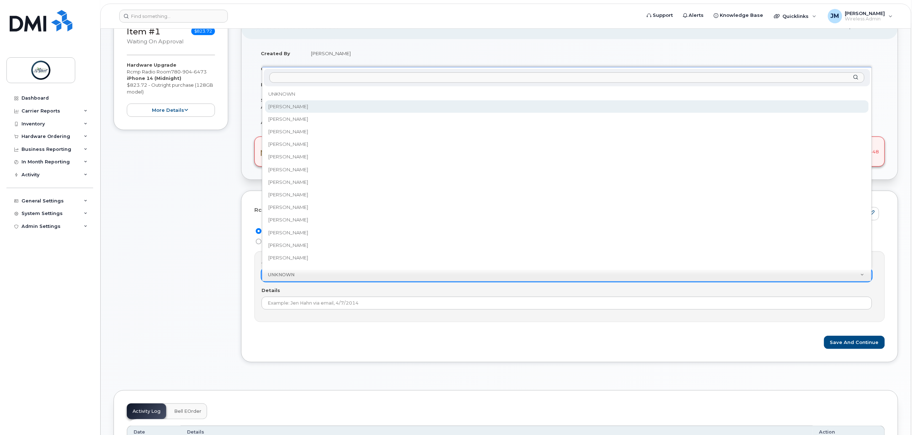
select select "2008030"
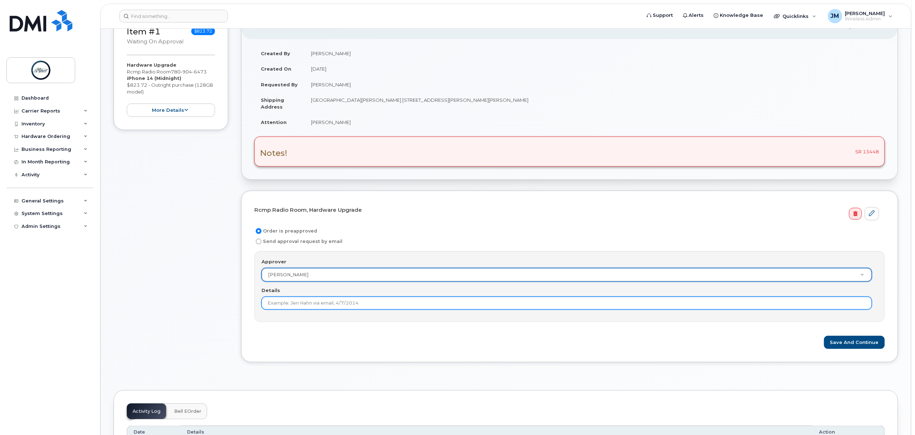
click at [300, 310] on input "Details" at bounding box center [567, 303] width 611 height 13
click at [347, 299] on input "Approved via email" at bounding box center [567, 303] width 611 height 13
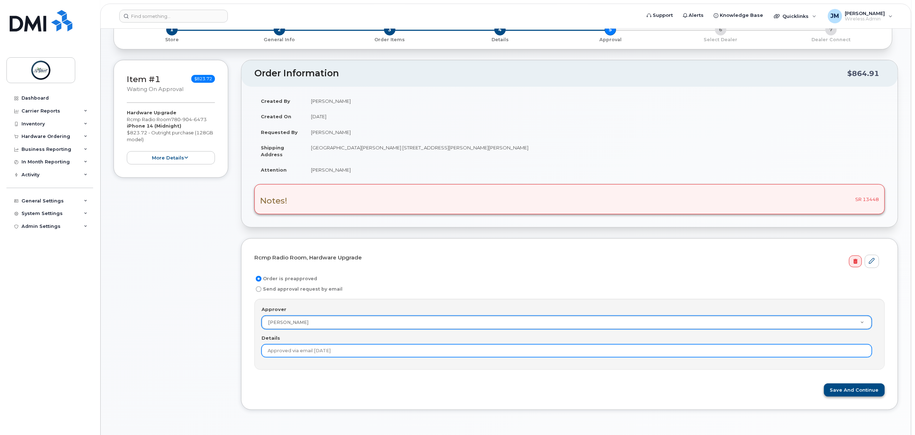
type input "Approved via email 9/11/2025"
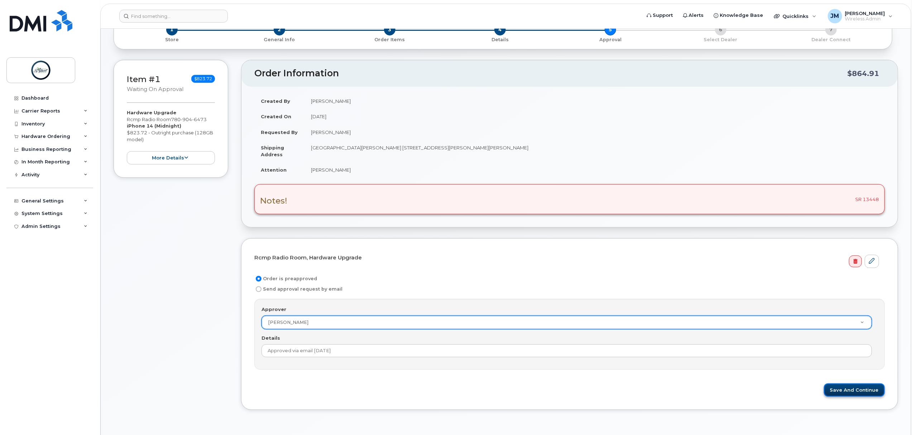
click at [855, 389] on button "Save and Continue" at bounding box center [854, 389] width 61 height 13
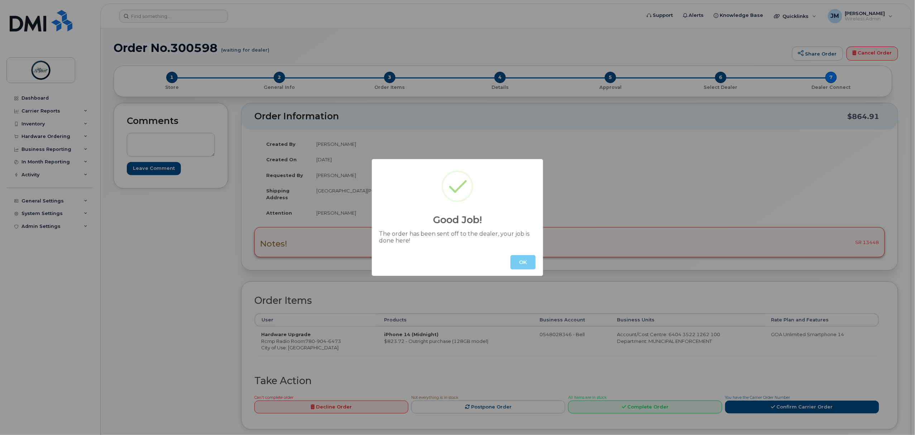
click at [522, 262] on button "OK" at bounding box center [523, 262] width 25 height 14
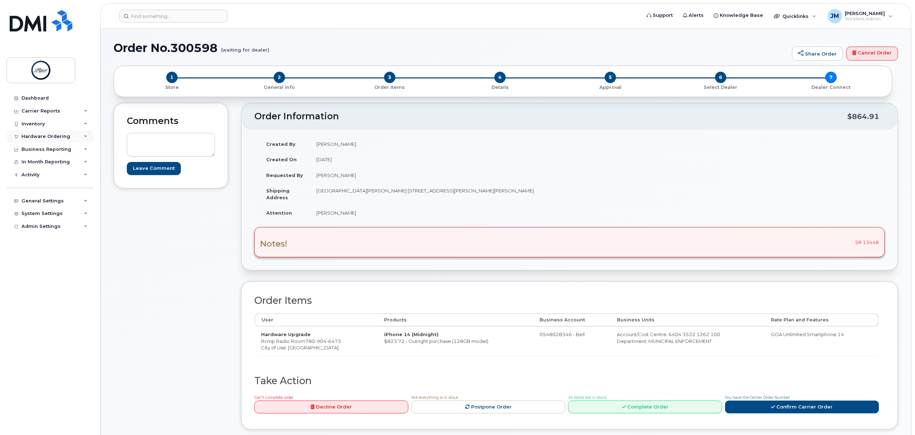
click at [46, 134] on div "Hardware Ordering" at bounding box center [45, 137] width 49 height 6
click at [34, 164] on div "Orders" at bounding box center [34, 163] width 18 height 6
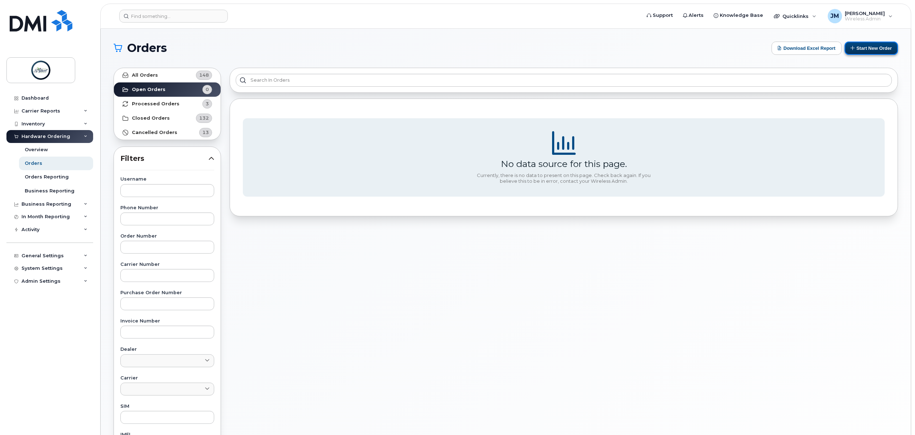
click at [876, 50] on button "Start New Order" at bounding box center [871, 48] width 53 height 13
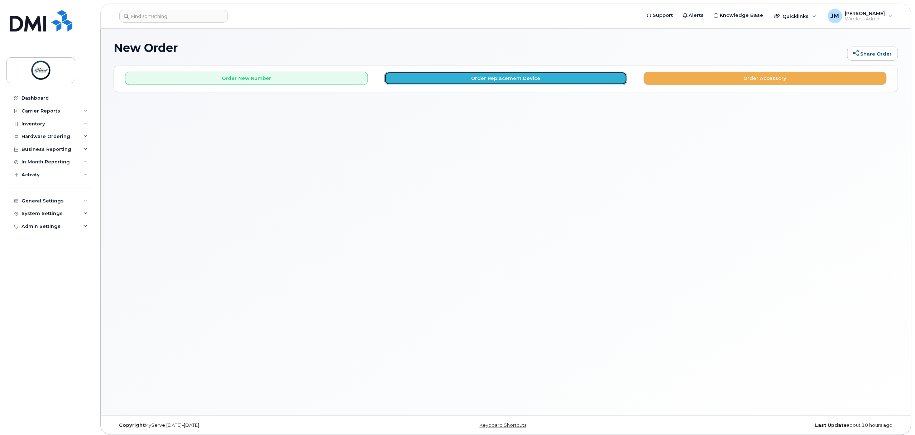
click at [481, 77] on button "Order Replacement Device" at bounding box center [505, 78] width 243 height 13
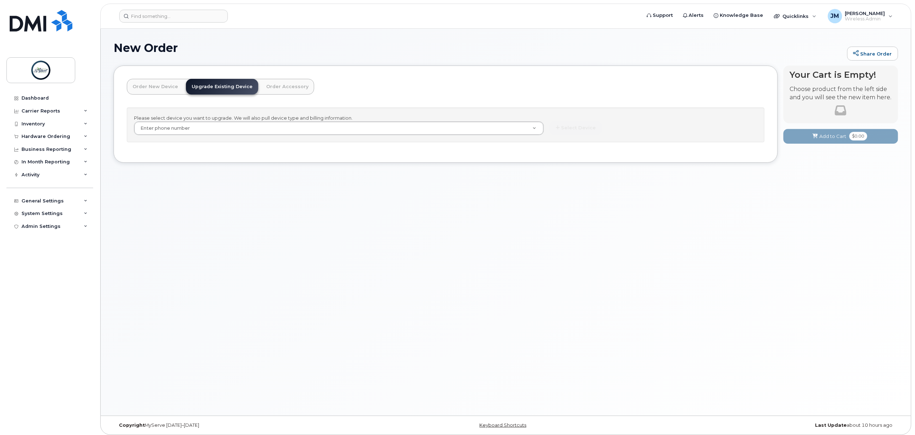
click at [295, 139] on div "Please select device you want to upgrade. We will also pull device type and bil…" at bounding box center [446, 124] width 638 height 35
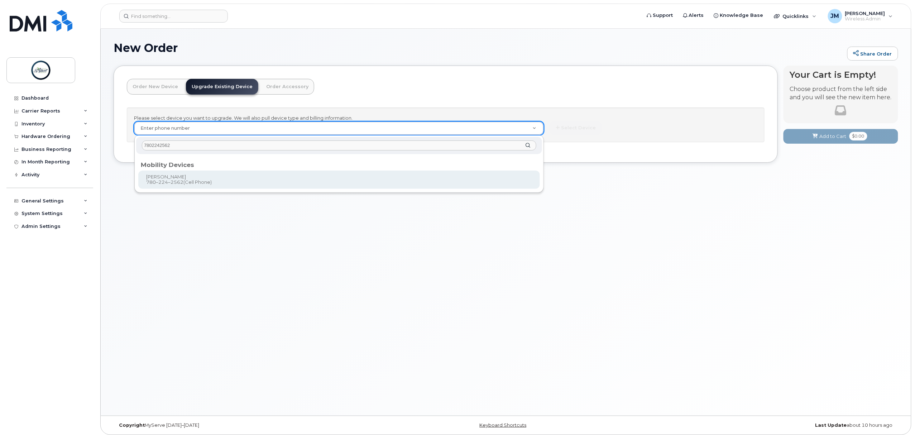
type input "7802242562"
type input "924727"
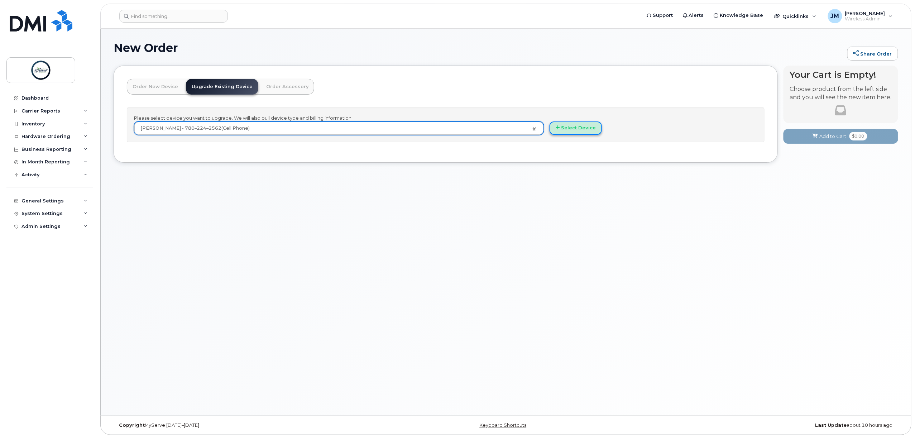
click at [574, 126] on button "Select Device" at bounding box center [576, 127] width 52 height 13
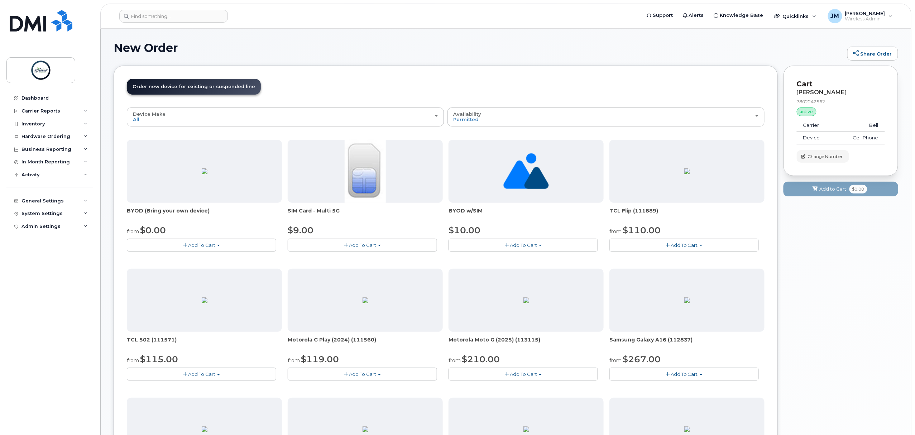
click at [179, 105] on div "Order New Device Upgrade Existing Device Order Accessory Order new device and n…" at bounding box center [194, 93] width 134 height 29
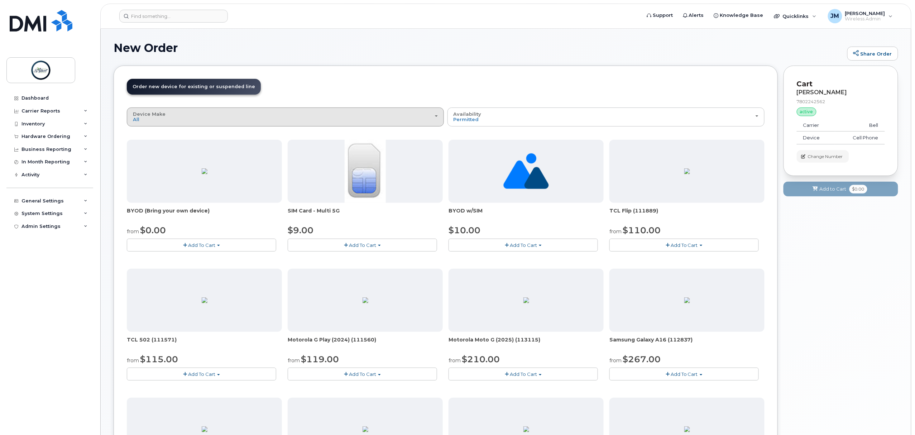
click at [188, 119] on div "Device Make All Aircard Android Cell Phone iPhone Tablet Unknown" at bounding box center [285, 116] width 305 height 11
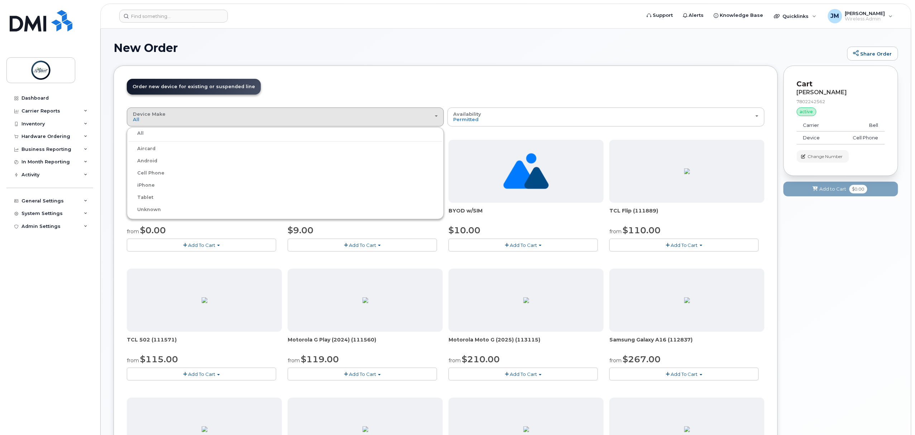
click at [149, 185] on label "iPhone" at bounding box center [142, 185] width 26 height 9
click at [0, 0] on input "iPhone" at bounding box center [0, 0] width 0 height 0
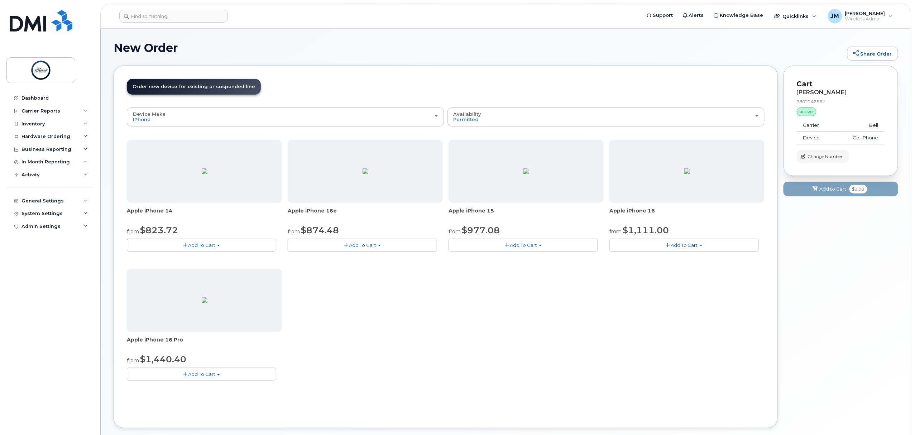
click at [178, 241] on button "Add To Cart" at bounding box center [201, 245] width 149 height 13
click at [198, 271] on link "$823.72 - Outright purchase (128GB model)" at bounding box center [188, 267] width 119 height 9
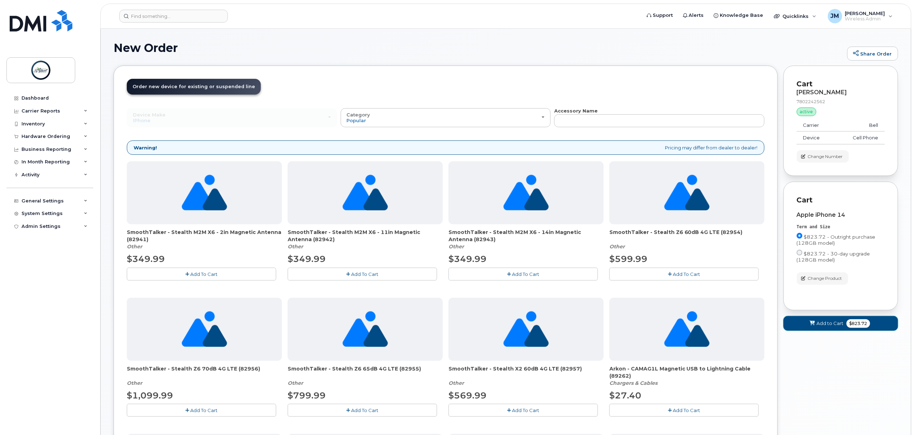
click at [845, 326] on button "Add to Cart $823.72" at bounding box center [841, 323] width 115 height 15
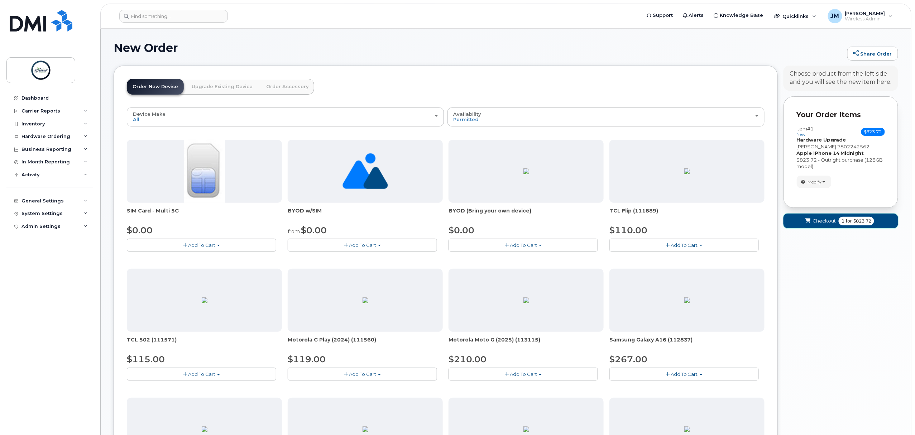
click at [827, 221] on span "Checkout" at bounding box center [824, 221] width 23 height 7
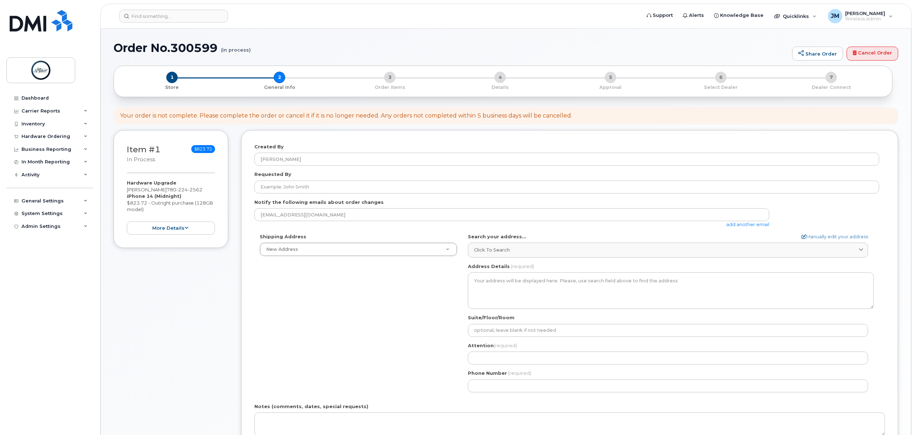
select select
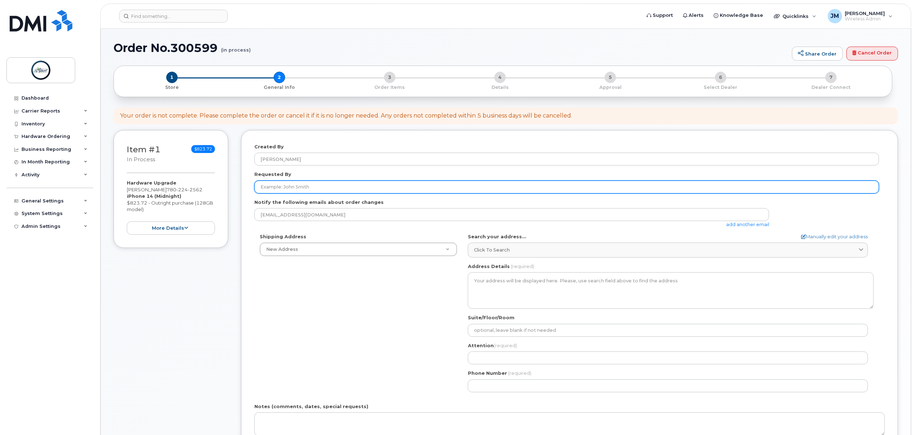
click at [326, 185] on input "Requested By" at bounding box center [566, 187] width 625 height 13
type input "[PERSON_NAME]"
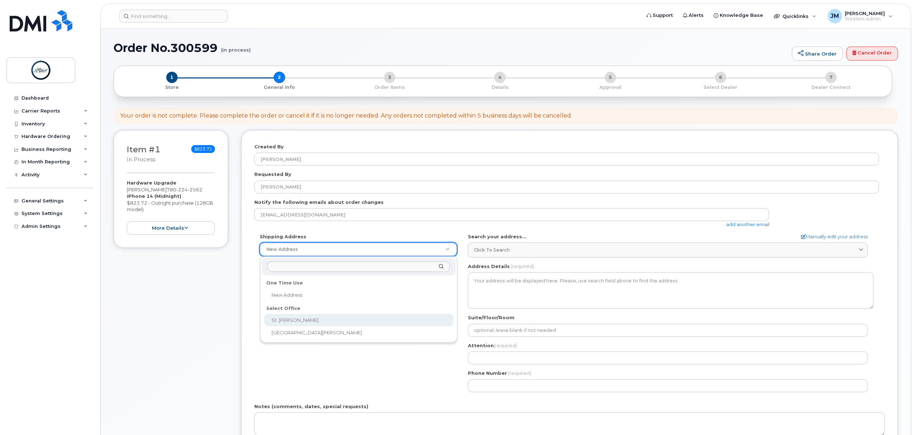
select select
type textarea "[GEOGRAPHIC_DATA][PERSON_NAME] [STREET_ADDRESS][PERSON_NAME][PERSON_NAME]"
type input "[PERSON_NAME]"
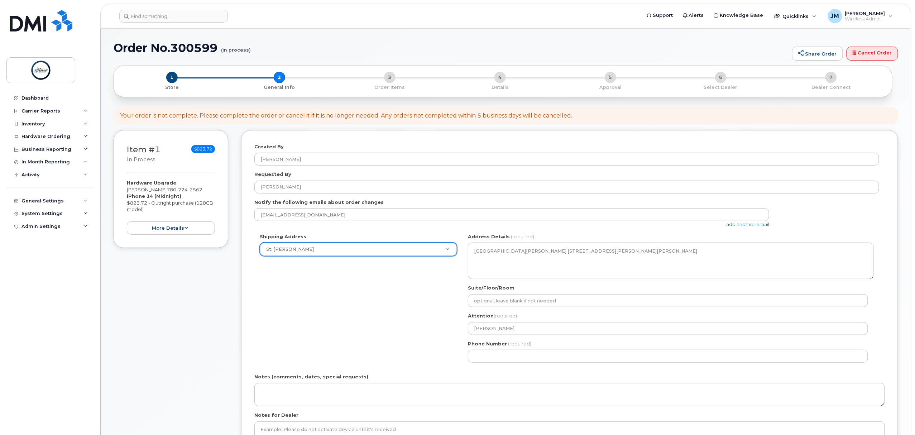
scroll to position [48, 0]
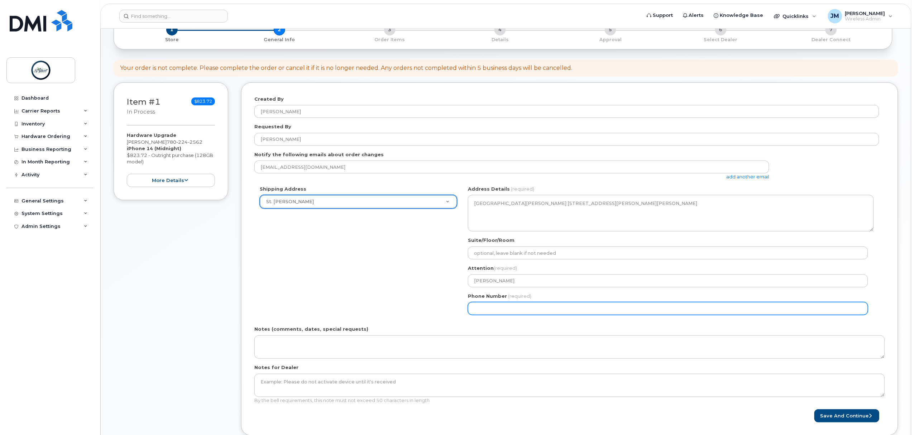
click at [524, 310] on input "Phone Number" at bounding box center [668, 308] width 400 height 13
select select
type input "587340375"
select select
type input "5873403756"
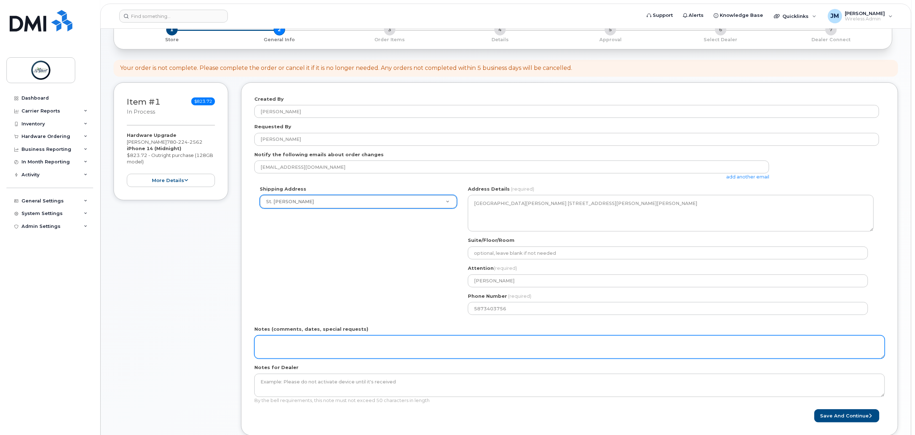
drag, startPoint x: 316, startPoint y: 362, endPoint x: 306, endPoint y: 348, distance: 16.6
click at [307, 356] on form "Created By [PERSON_NAME] Requested By [PERSON_NAME] Notify the following emails…" at bounding box center [569, 259] width 631 height 327
click at [306, 348] on textarea "Notes (comments, dates, special requests)" at bounding box center [569, 347] width 631 height 24
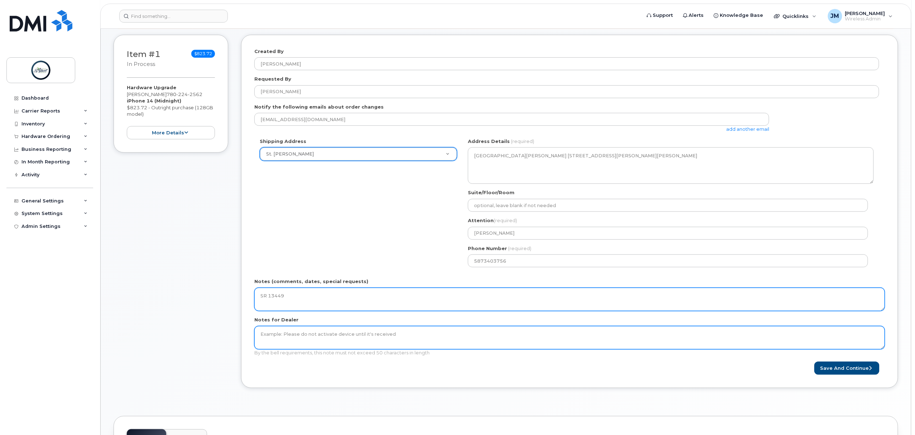
scroll to position [191, 0]
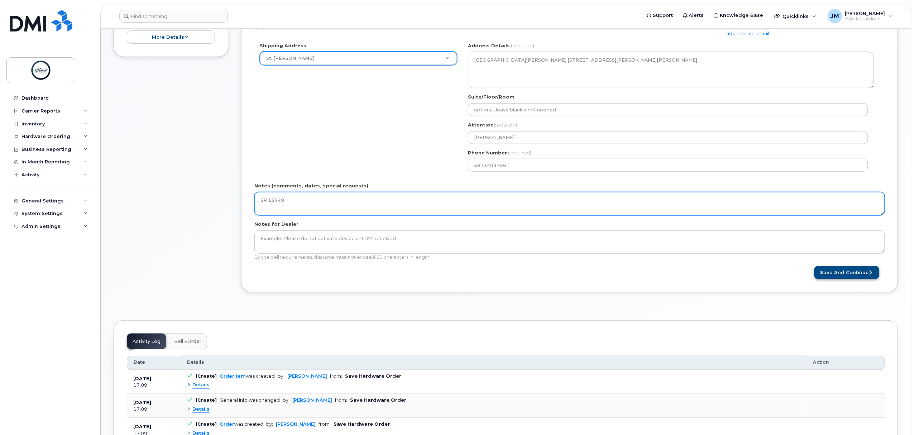
type textarea "SR 13449"
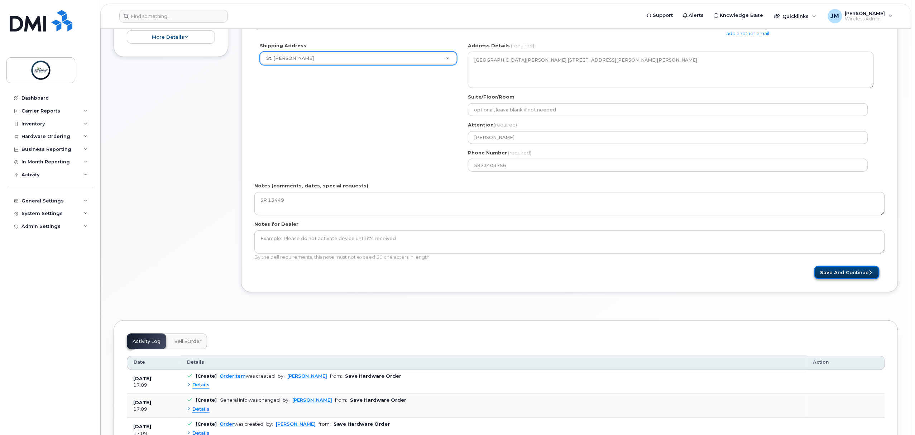
click at [860, 270] on button "Save and Continue" at bounding box center [846, 272] width 65 height 13
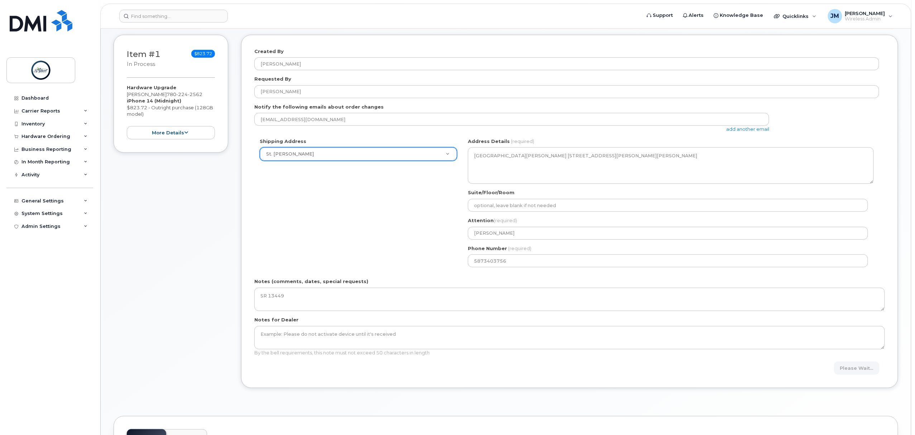
scroll to position [48, 0]
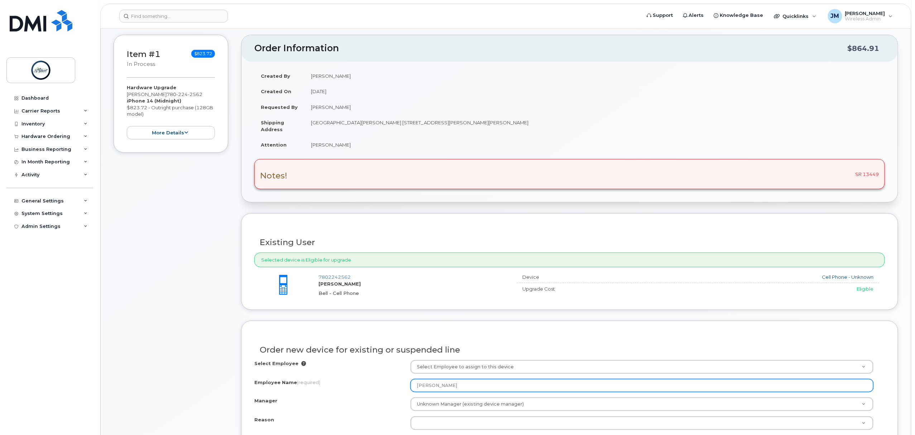
scroll to position [143, 0]
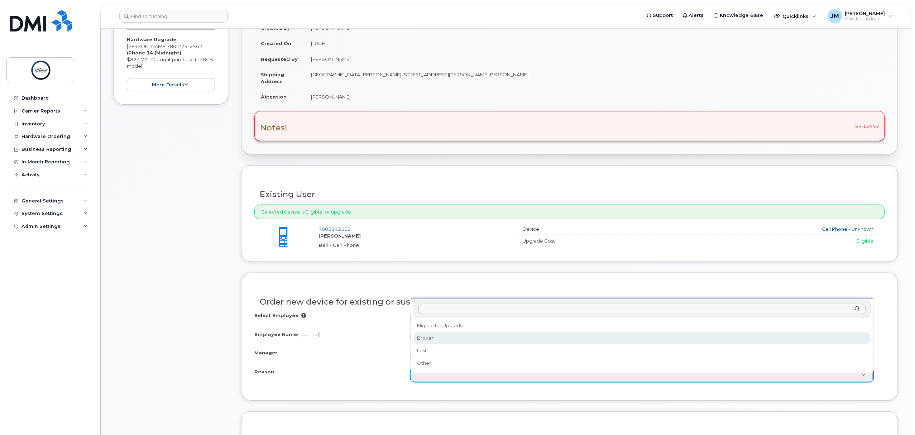
select select "broken"
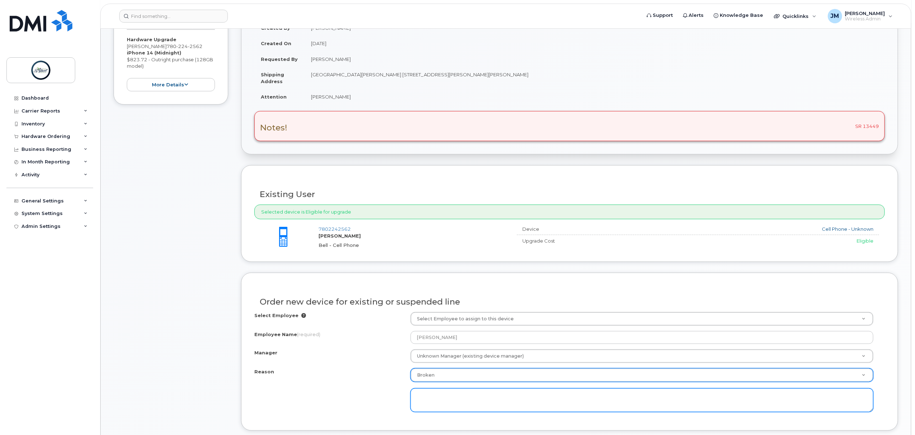
click at [474, 410] on textarea at bounding box center [642, 400] width 463 height 24
paste textarea "Touch screen no longer working."
type textarea "Touch screen no longer working."
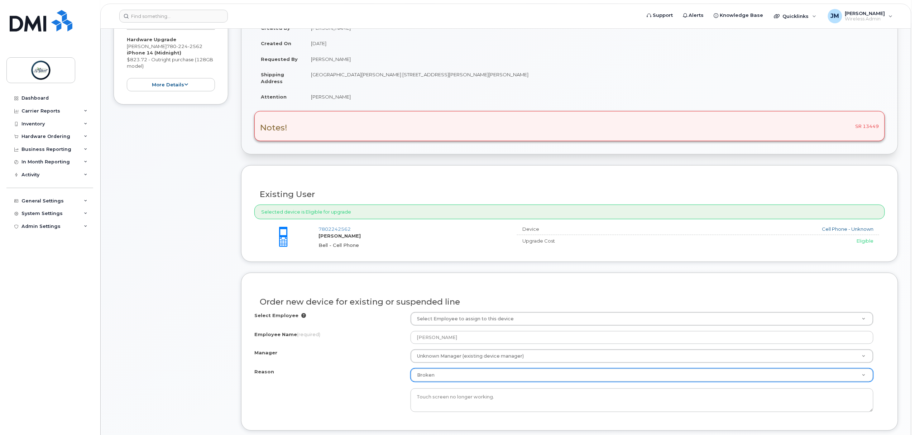
click at [464, 367] on div "Select Employee Select Employee to assign to this device Employee Name (require…" at bounding box center [569, 362] width 631 height 100
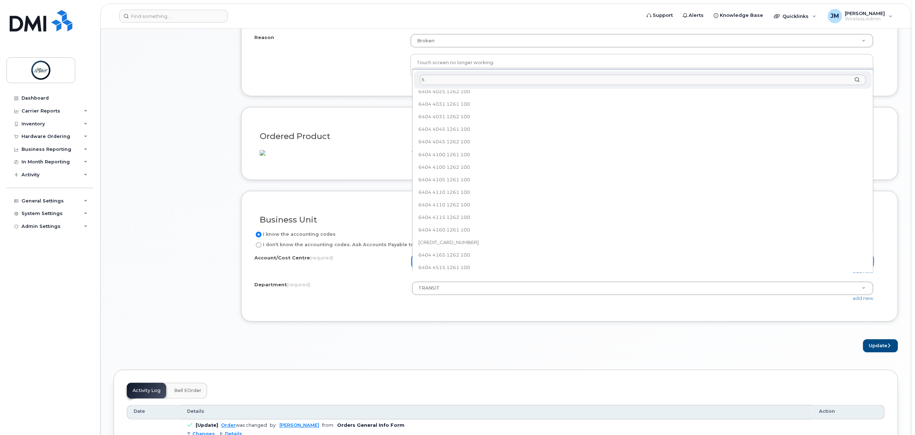
scroll to position [0, 0]
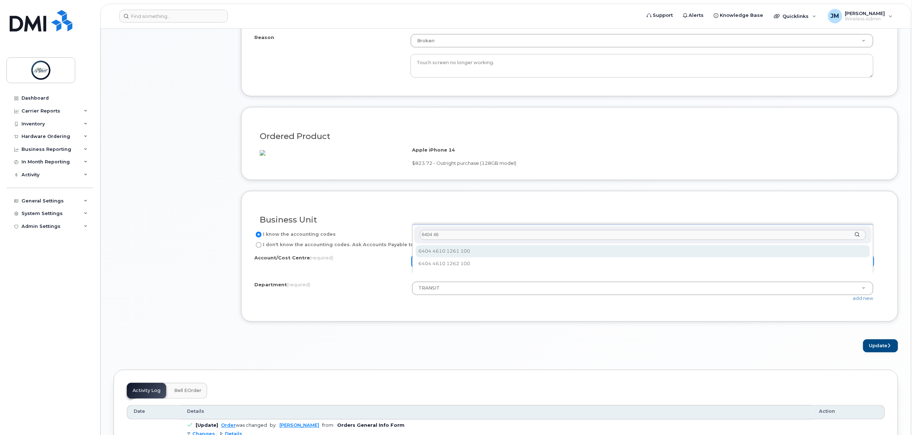
type input "6404 4"
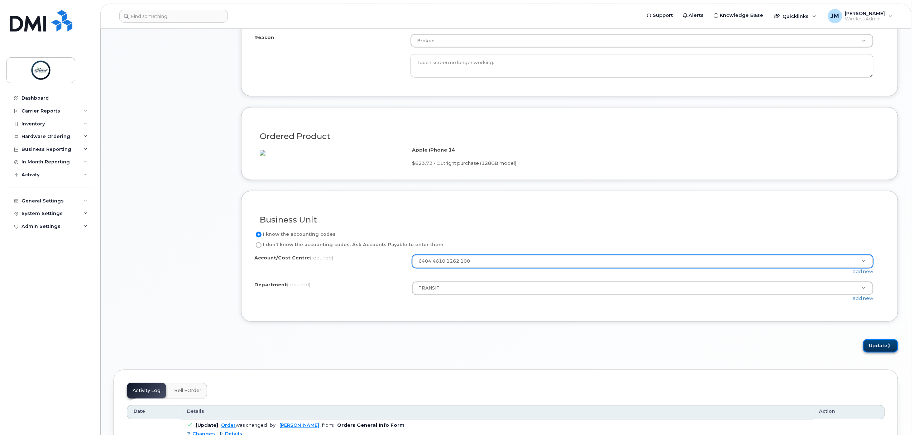
click at [883, 353] on button "Update" at bounding box center [880, 345] width 35 height 13
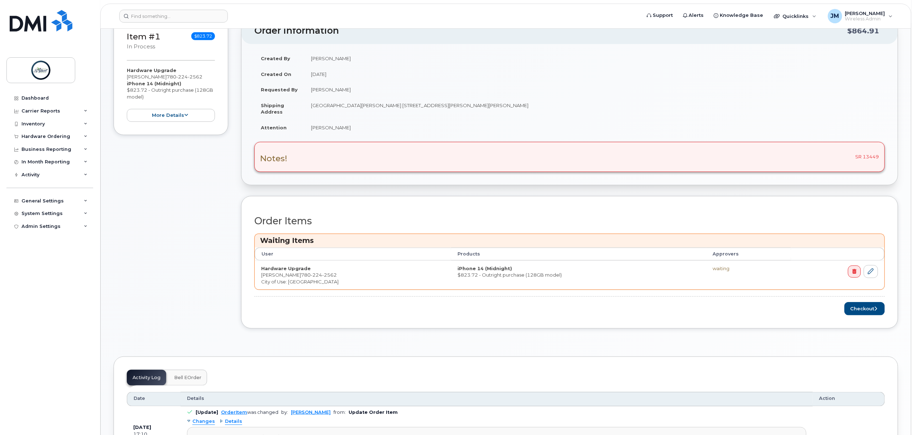
scroll to position [239, 0]
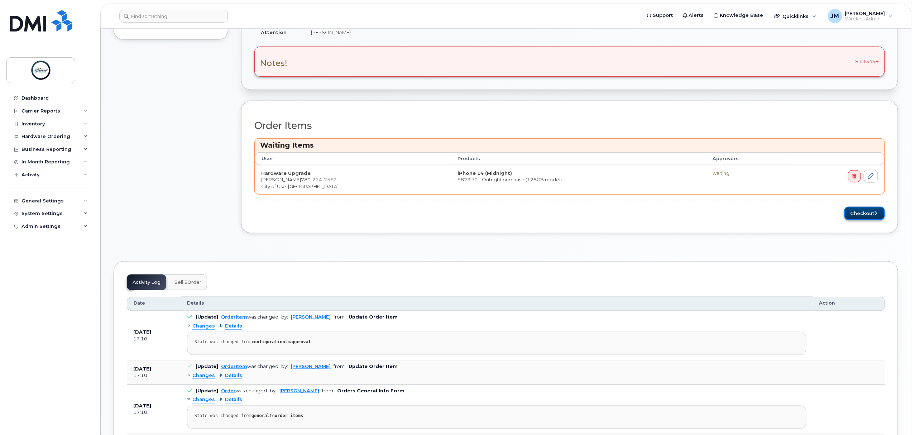
click at [881, 212] on button "Checkout" at bounding box center [865, 213] width 40 height 13
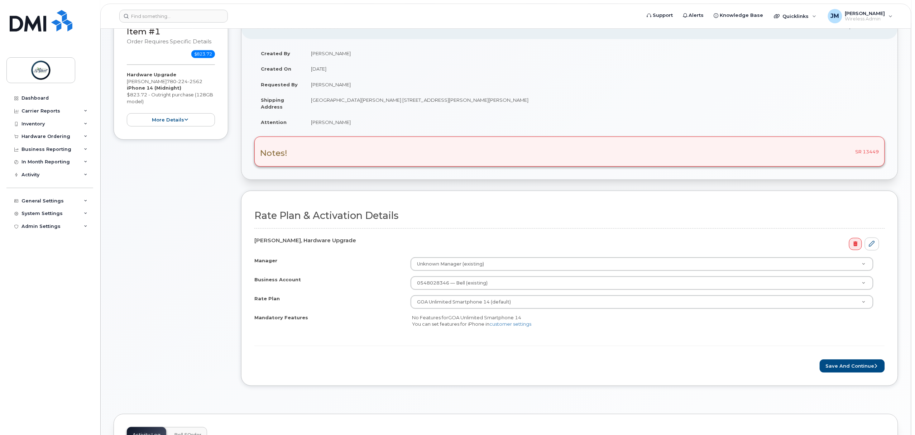
scroll to position [143, 0]
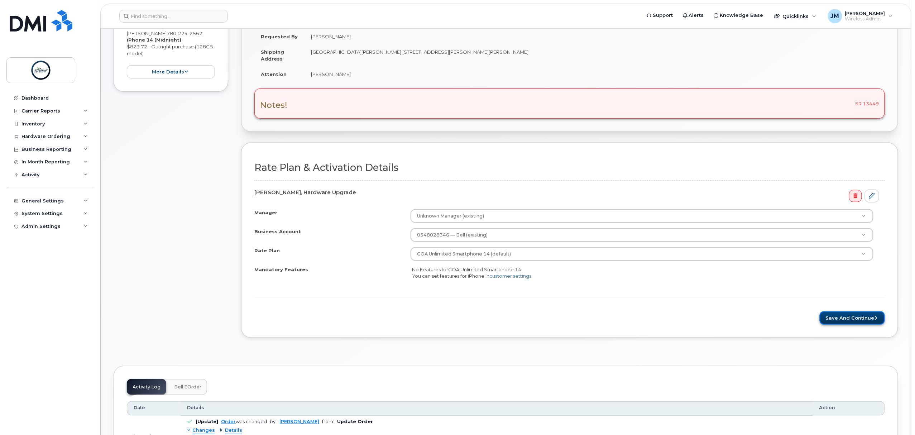
click at [861, 317] on button "Save and Continue" at bounding box center [852, 317] width 65 height 13
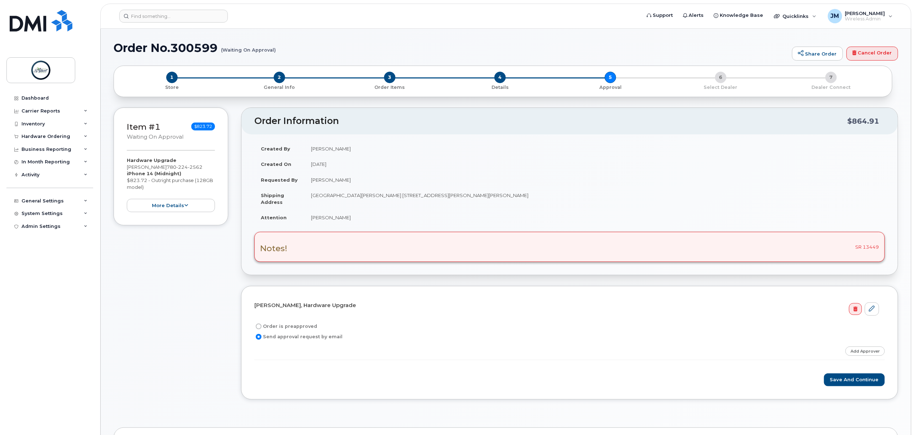
scroll to position [48, 0]
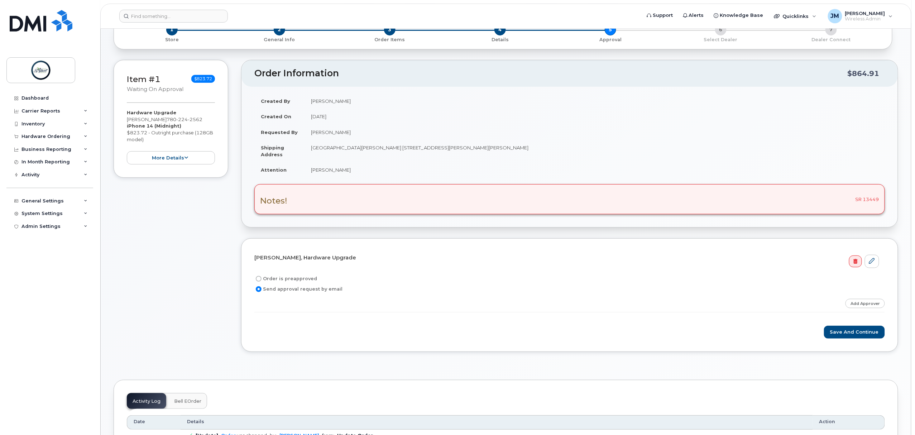
click at [273, 283] on label "Order is preapproved" at bounding box center [285, 278] width 63 height 9
click at [262, 282] on input "Order is preapproved" at bounding box center [259, 279] width 6 height 6
radio input "true"
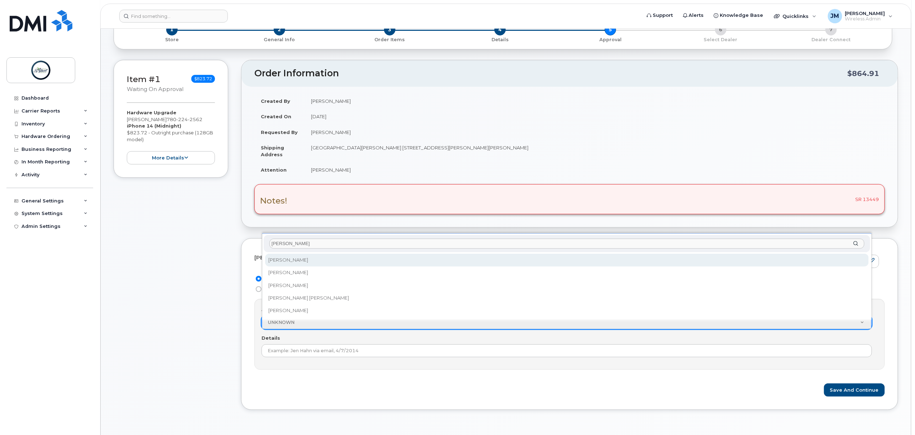
type input "timo"
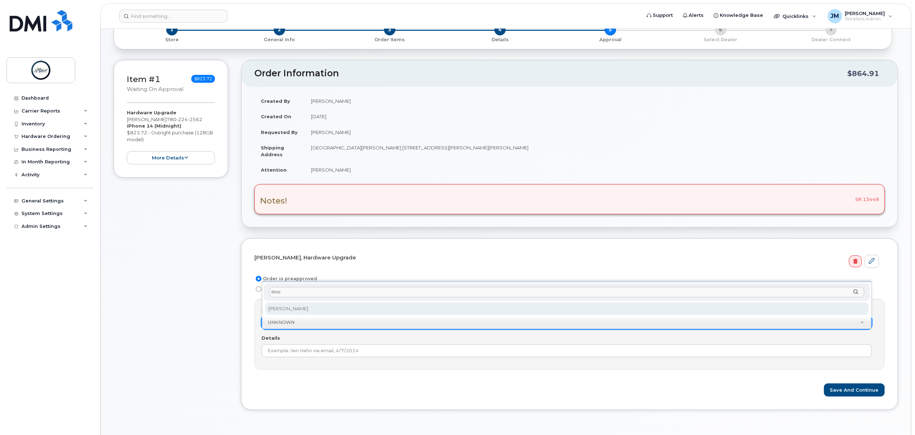
select select "2008956"
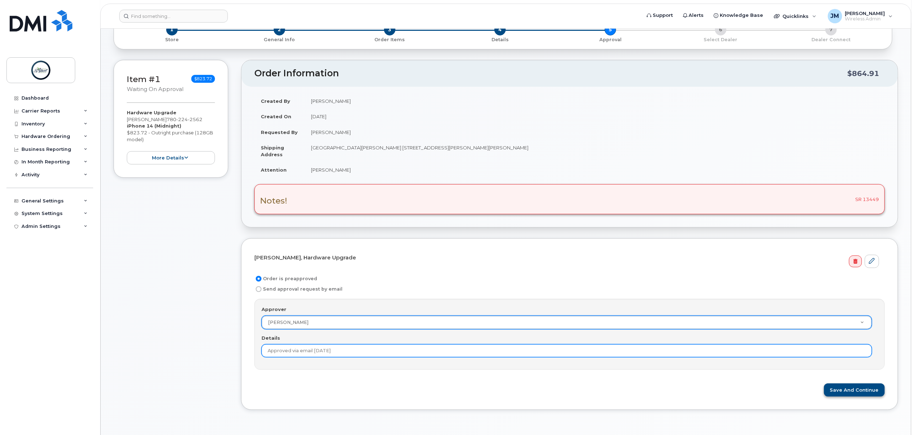
type input "Approved via email [DATE]"
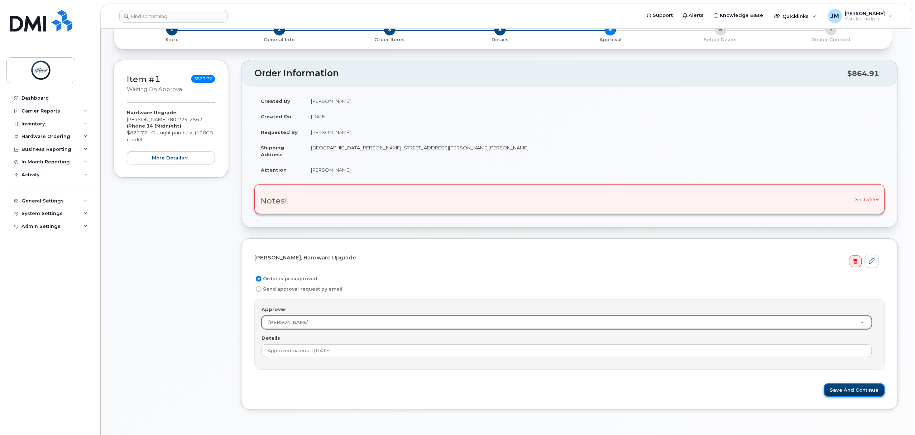
click at [841, 395] on button "Save and Continue" at bounding box center [854, 389] width 61 height 13
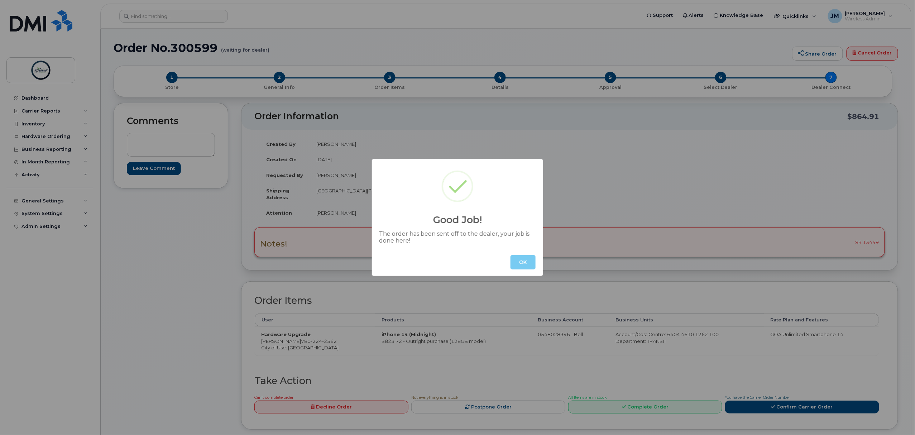
click at [517, 267] on button "OK" at bounding box center [523, 262] width 25 height 14
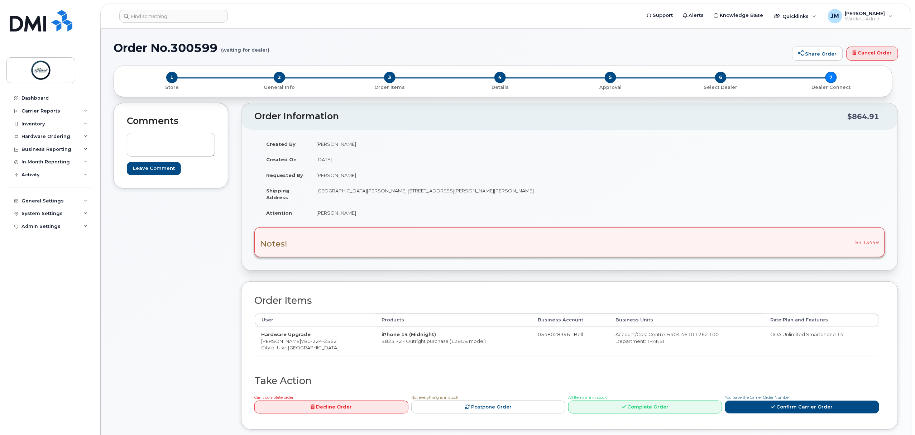
scroll to position [95, 0]
